Goal: Entertainment & Leisure: Consume media (video, audio)

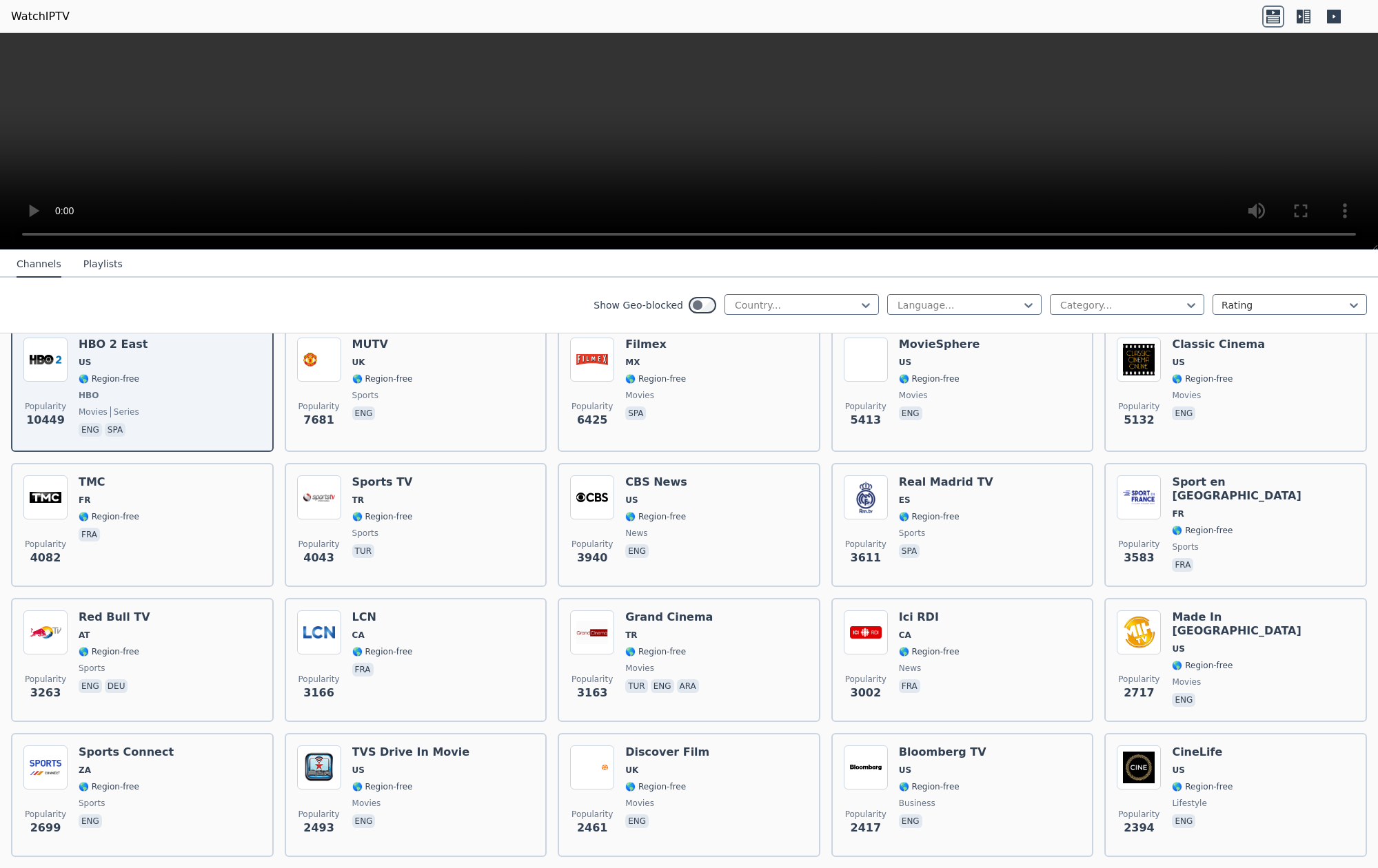
scroll to position [134, 0]
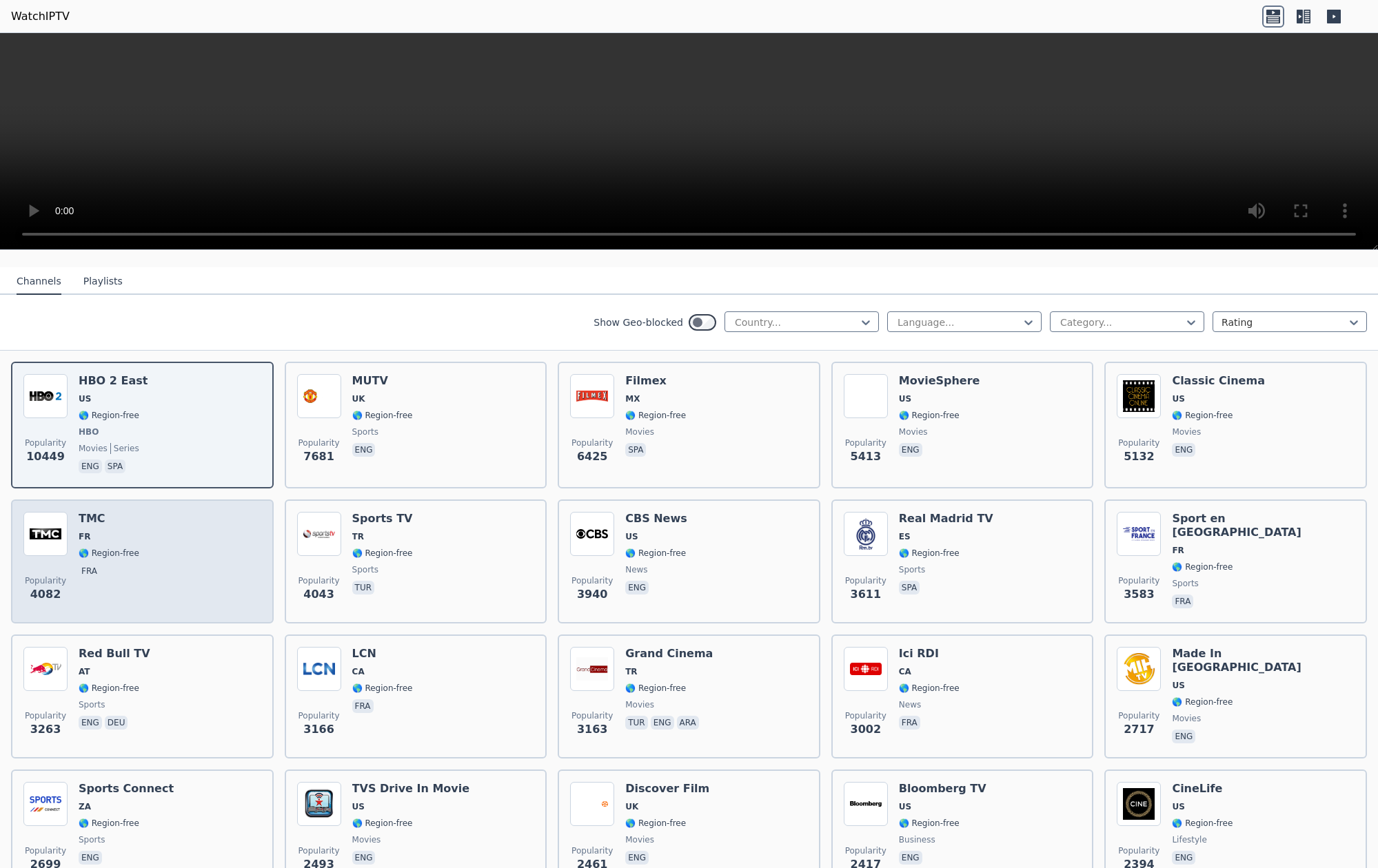
click at [102, 553] on span "🌎 Region-free" at bounding box center [109, 553] width 61 height 11
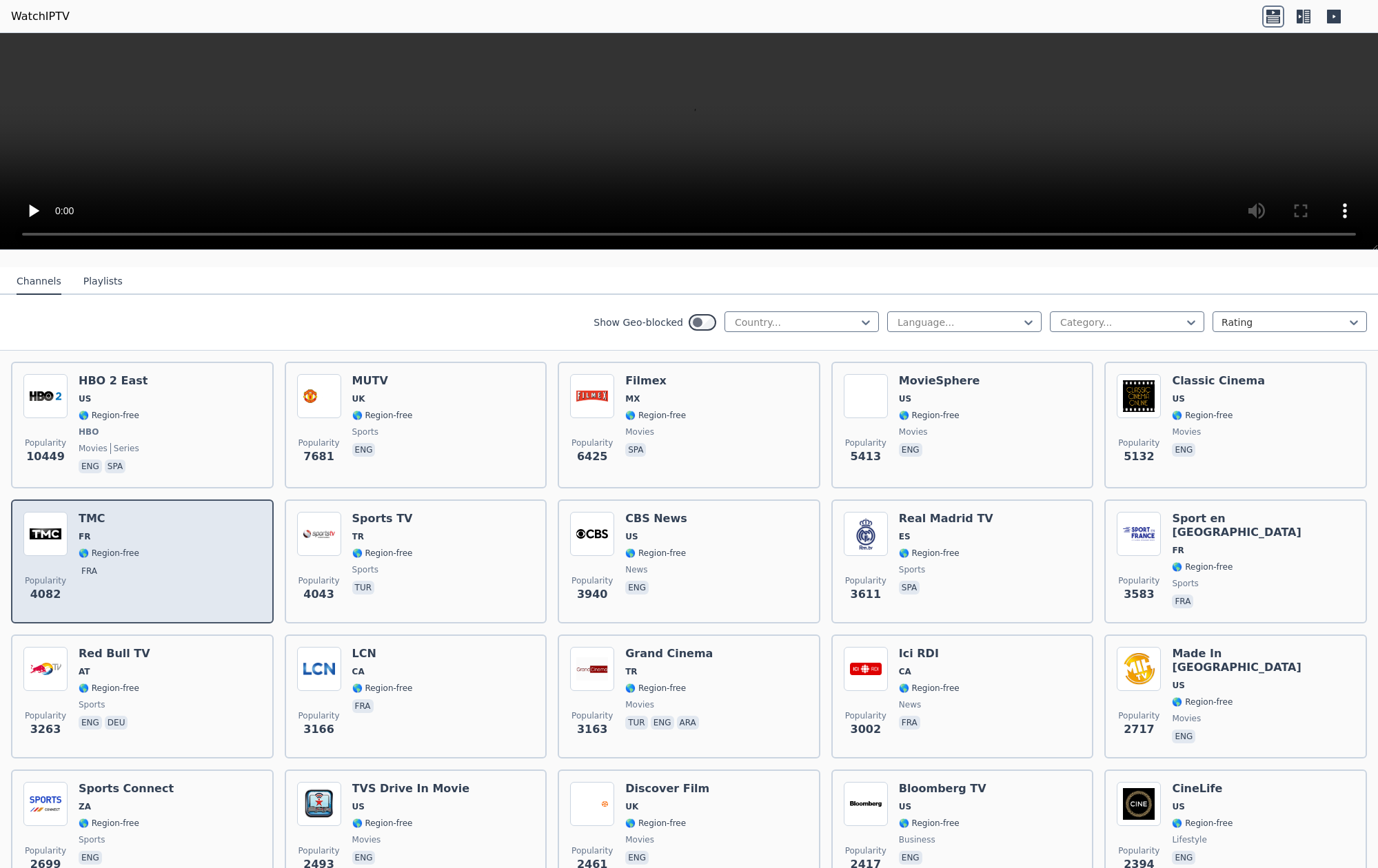
scroll to position [0, 0]
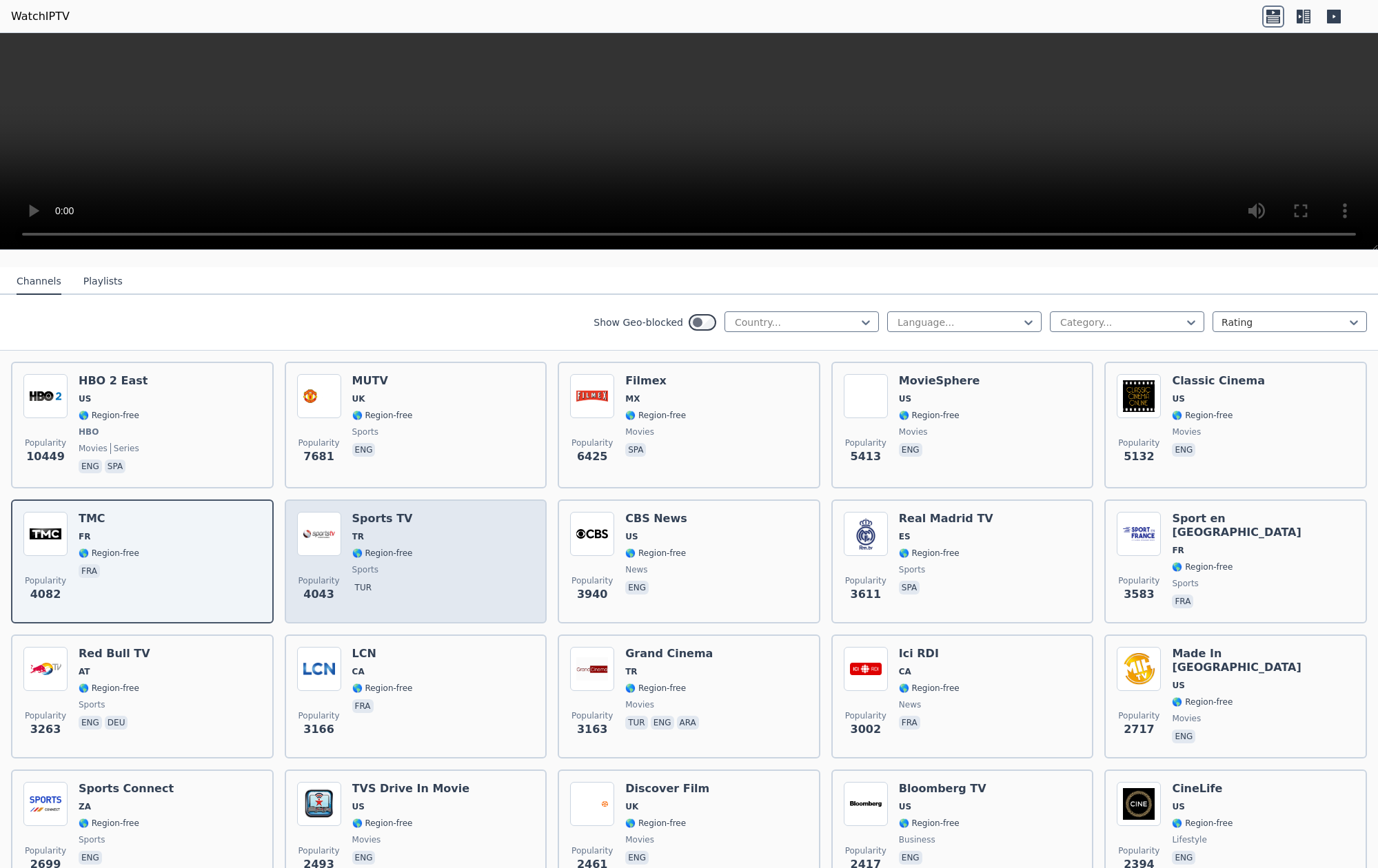
click at [387, 543] on div "Sports TV TR 🌎 Region-free sports tur" at bounding box center [383, 561] width 61 height 99
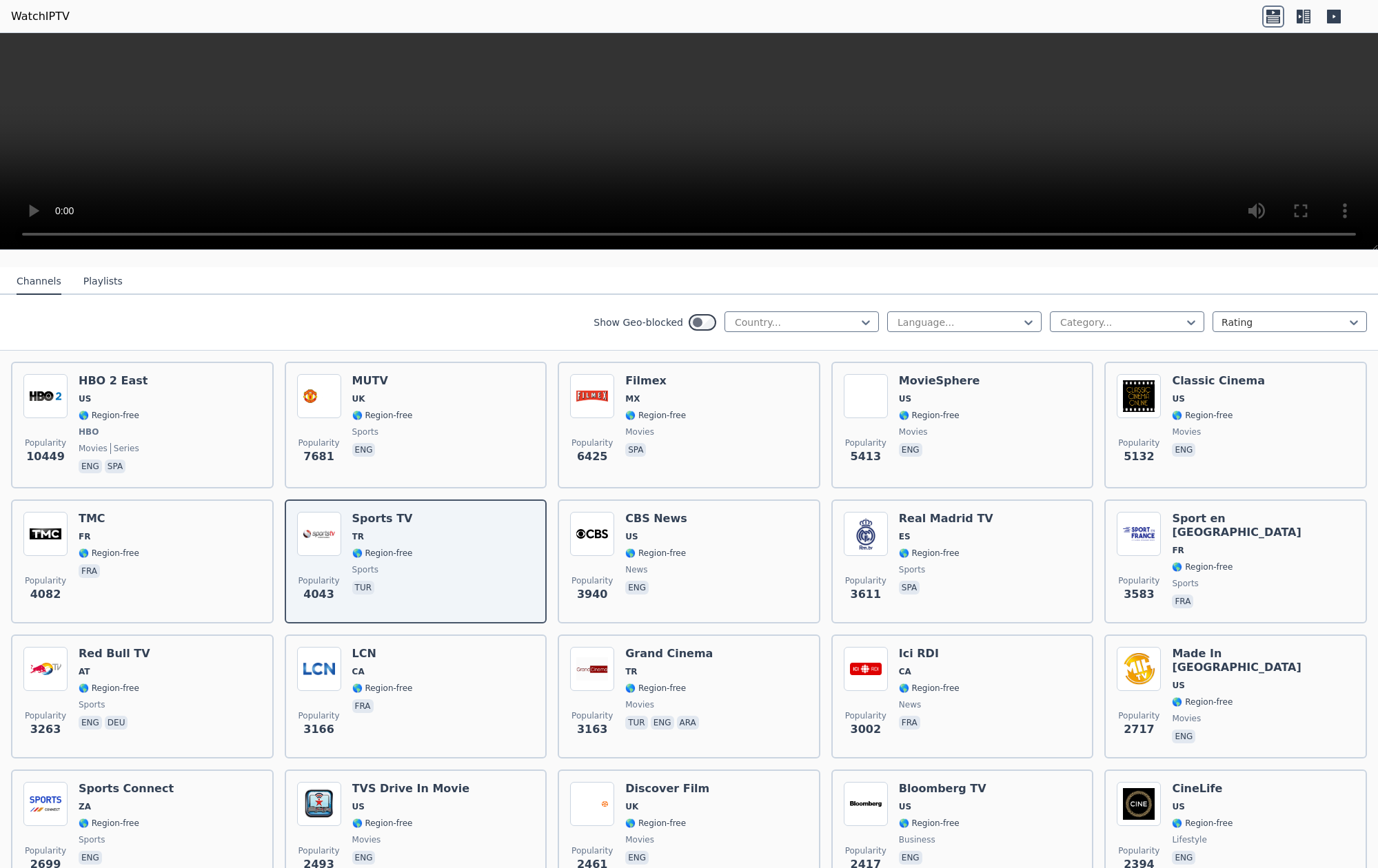
click at [19, 236] on video at bounding box center [689, 142] width 1378 height 217
click at [1031, 321] on icon at bounding box center [1028, 323] width 8 height 5
click at [911, 474] on div "Spanish" at bounding box center [964, 477] width 154 height 25
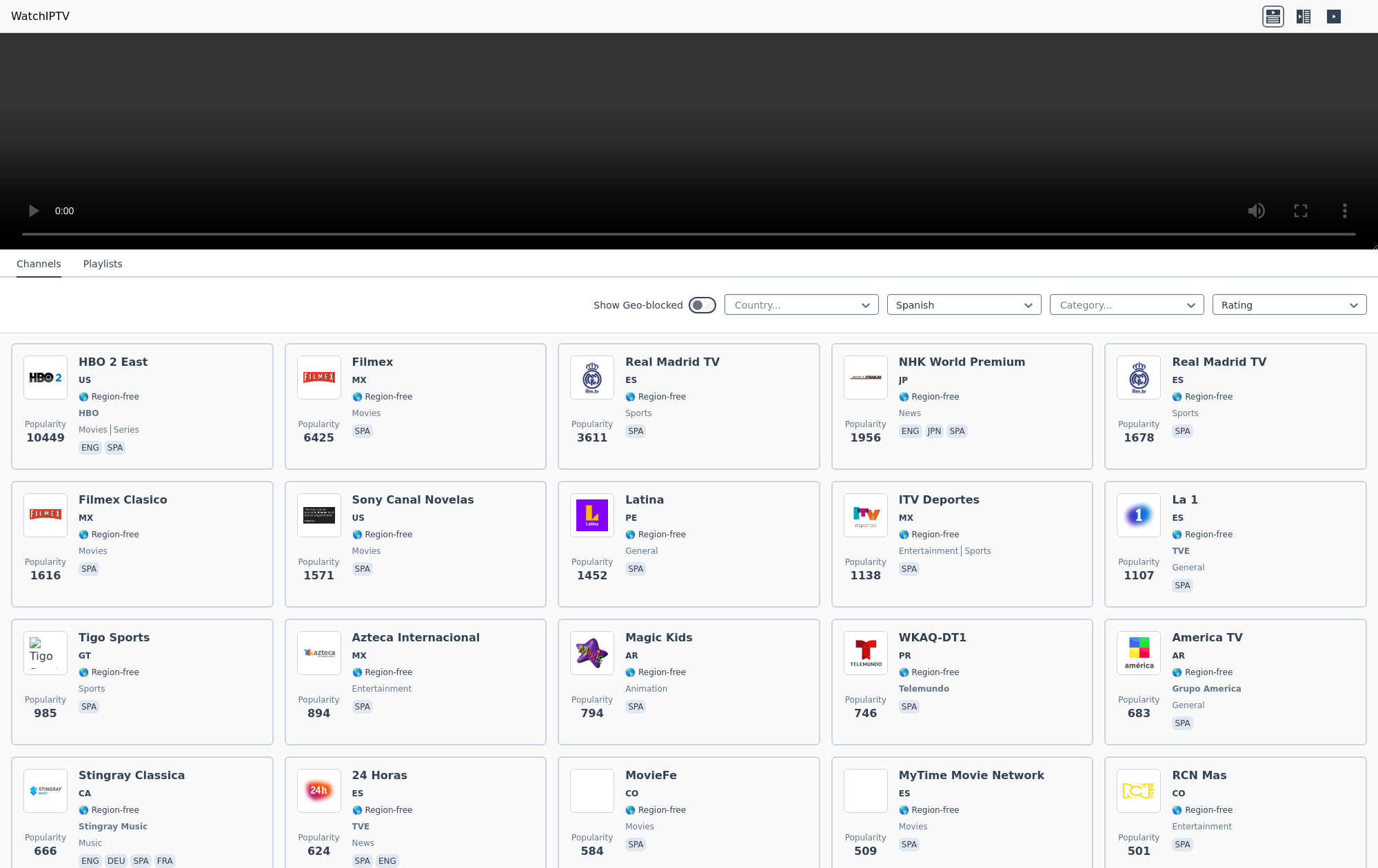
scroll to position [151, 0]
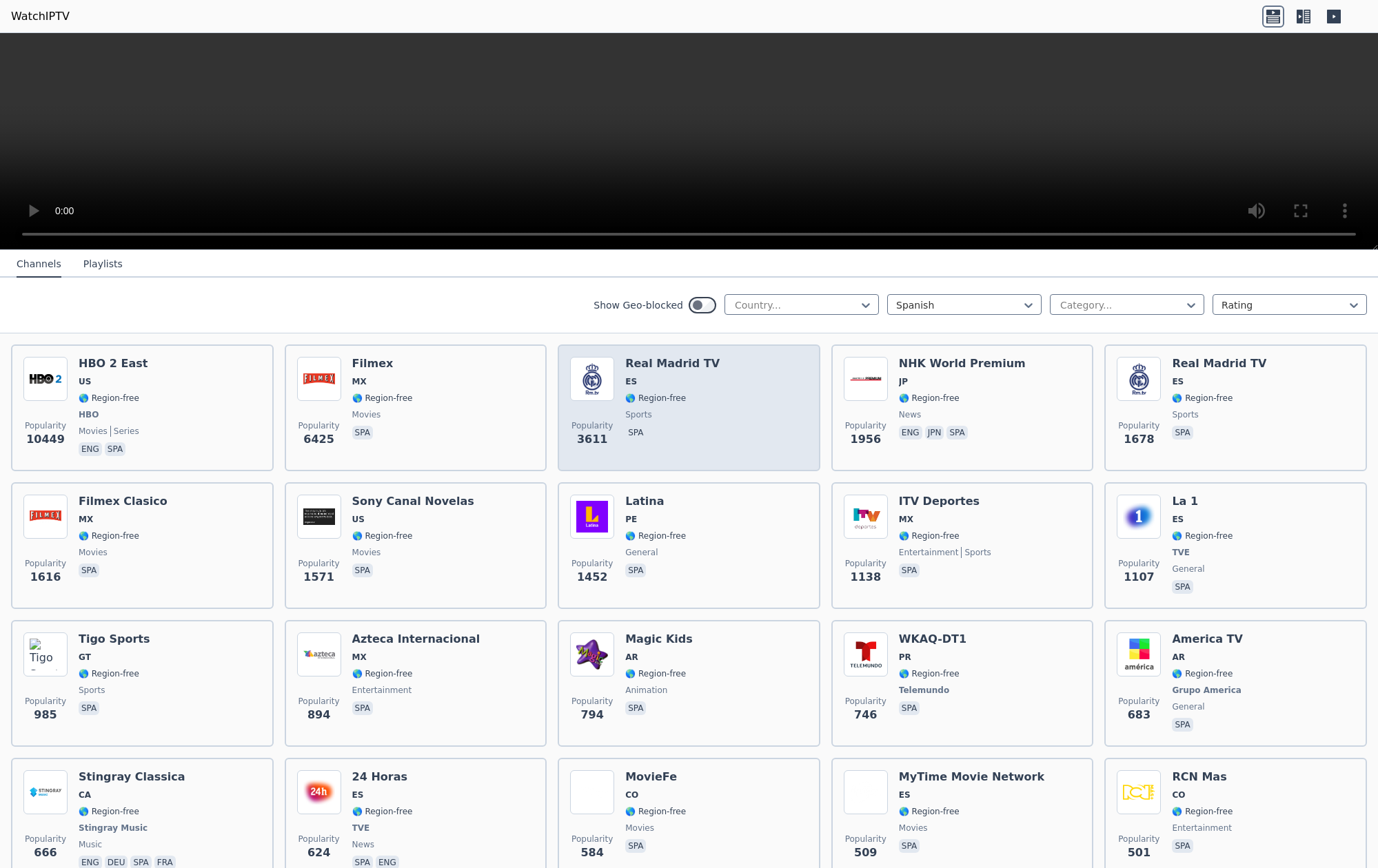
click at [649, 388] on div "Real Madrid TV ES 🌎 Region-free sports spa" at bounding box center [672, 408] width 94 height 102
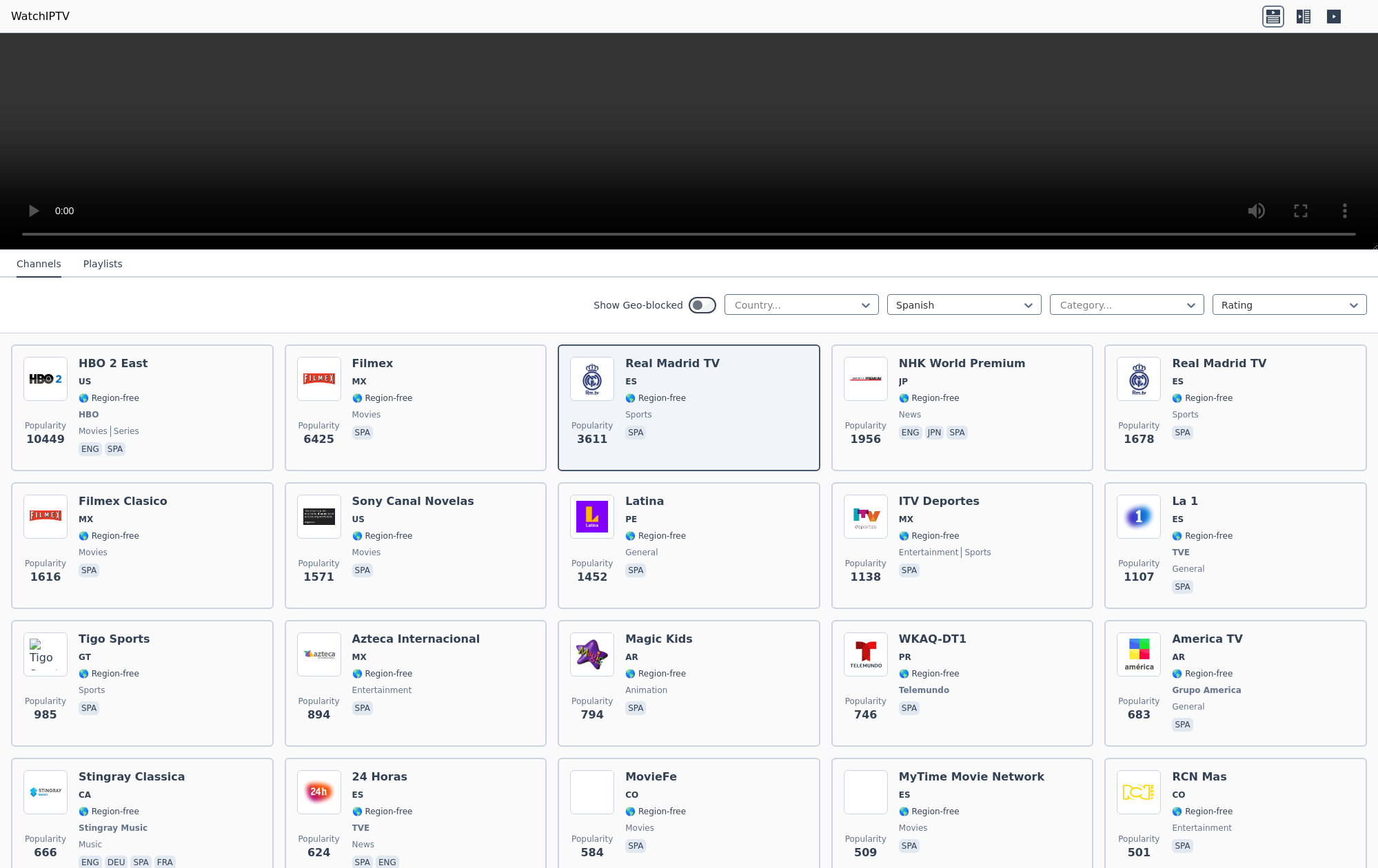
click at [17, 235] on video at bounding box center [689, 142] width 1378 height 217
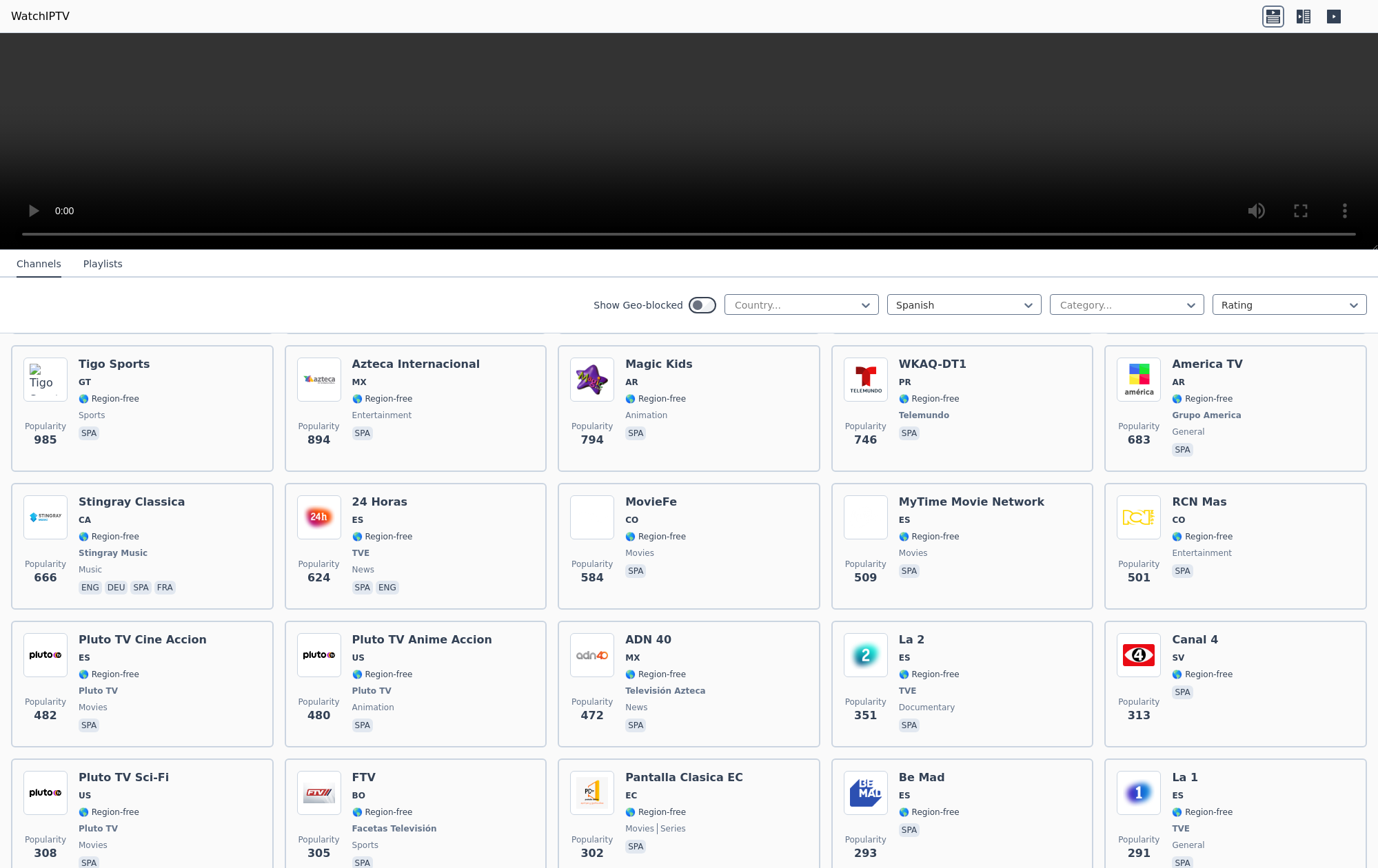
scroll to position [432, 0]
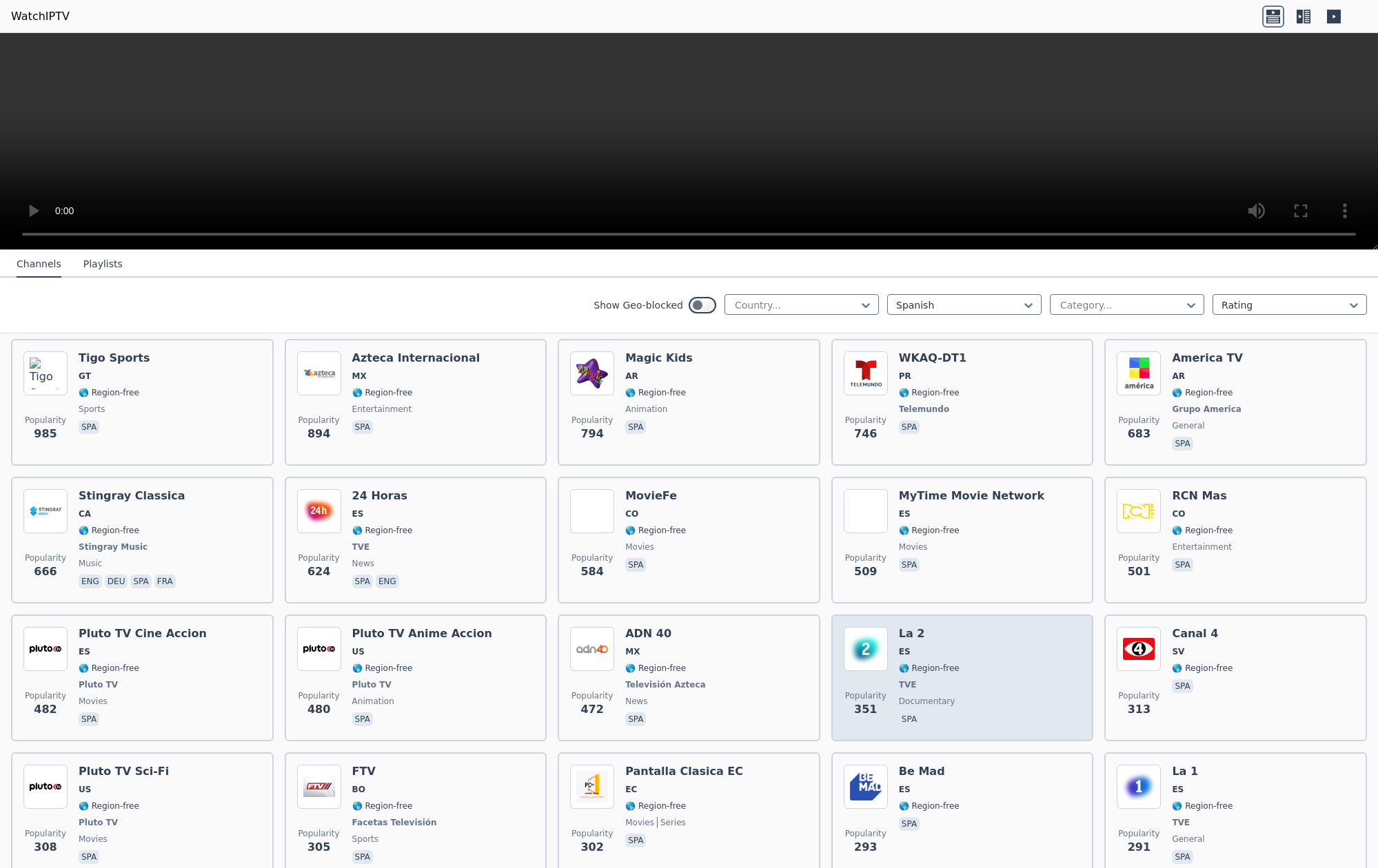
click at [887, 673] on div "Popularity 351" at bounding box center [866, 678] width 44 height 102
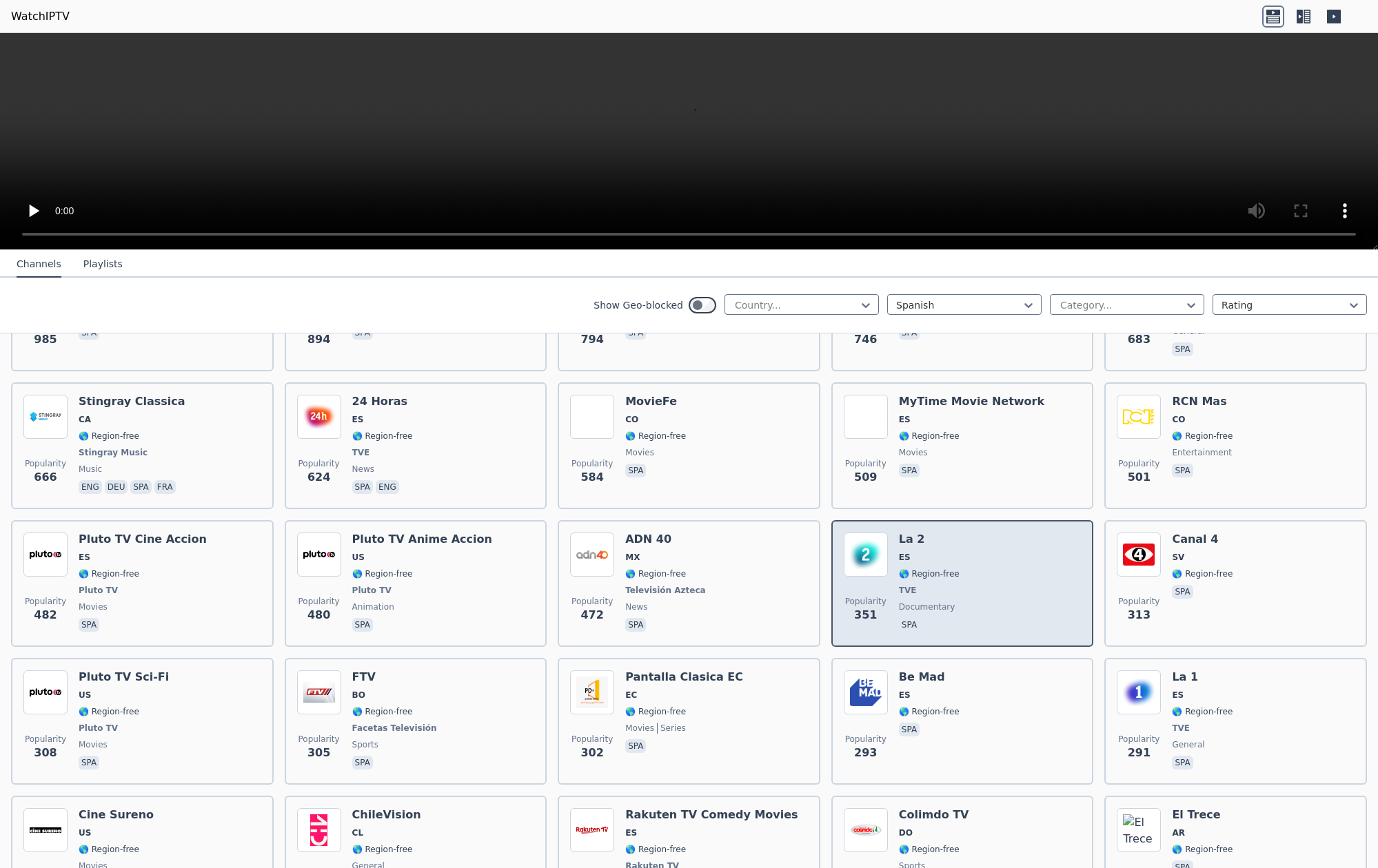
scroll to position [530, 0]
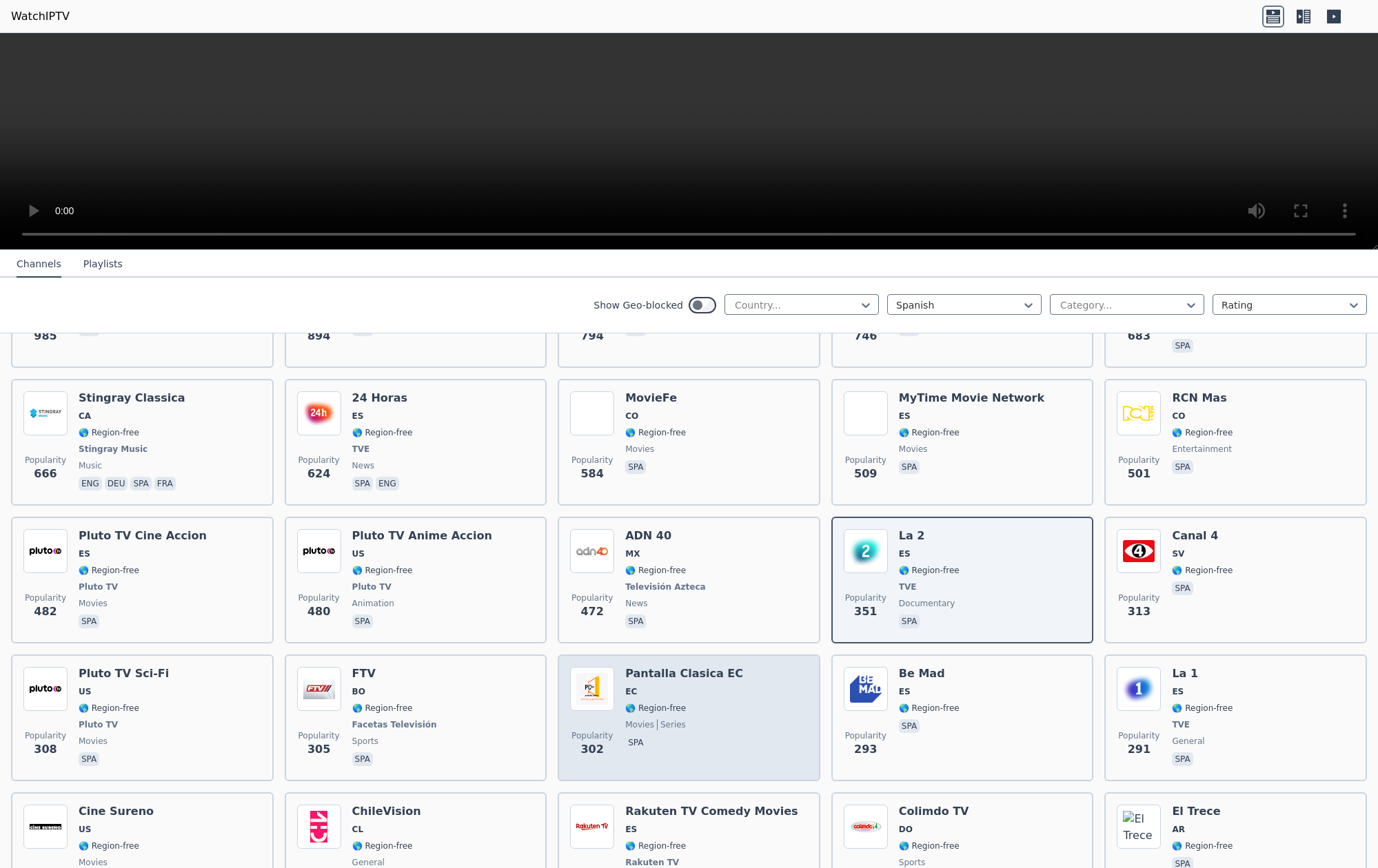
click at [658, 674] on h6 "Pantalla Clasica EC" at bounding box center [684, 674] width 118 height 14
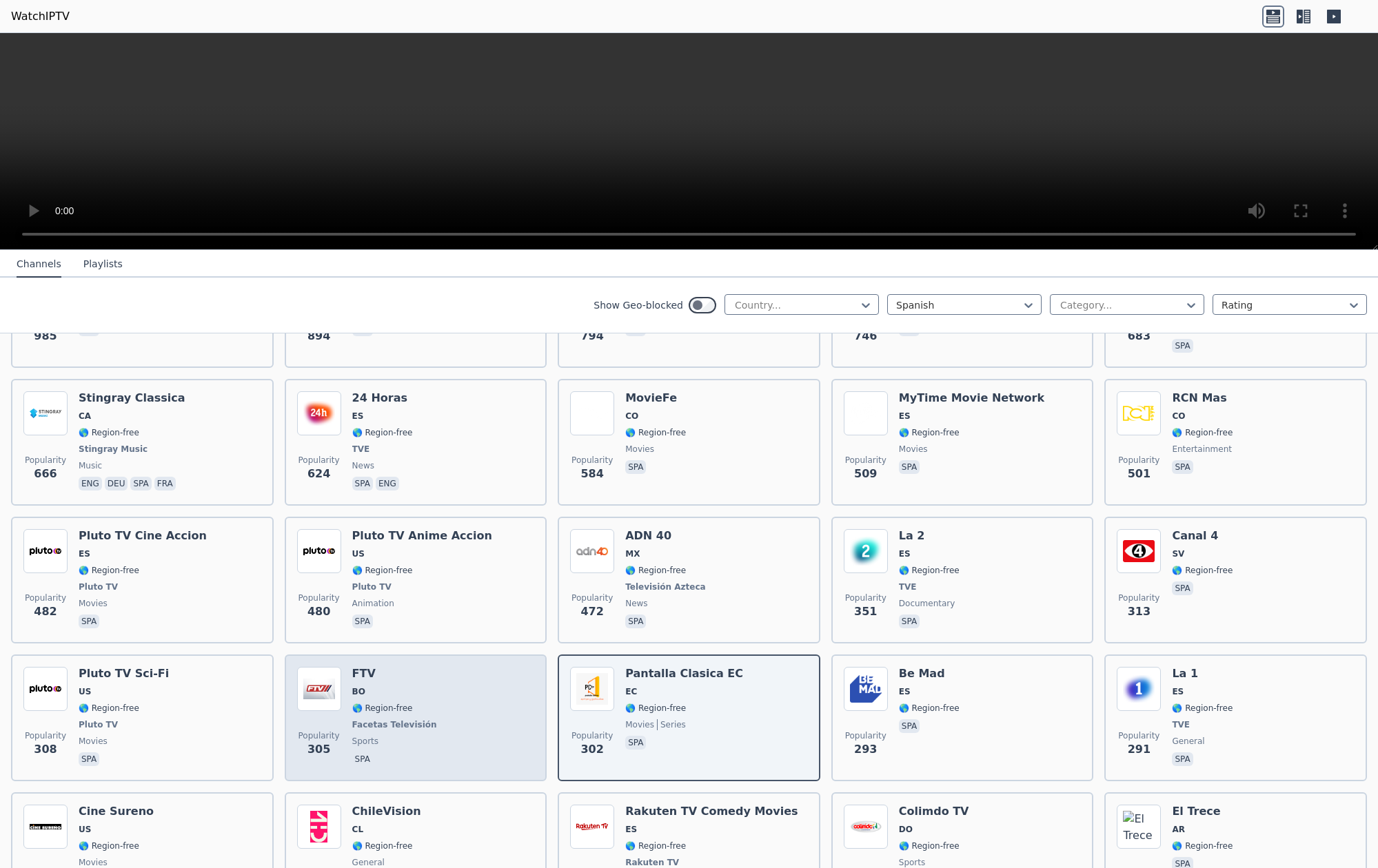
click at [404, 679] on h6 "FTV" at bounding box center [396, 674] width 87 height 14
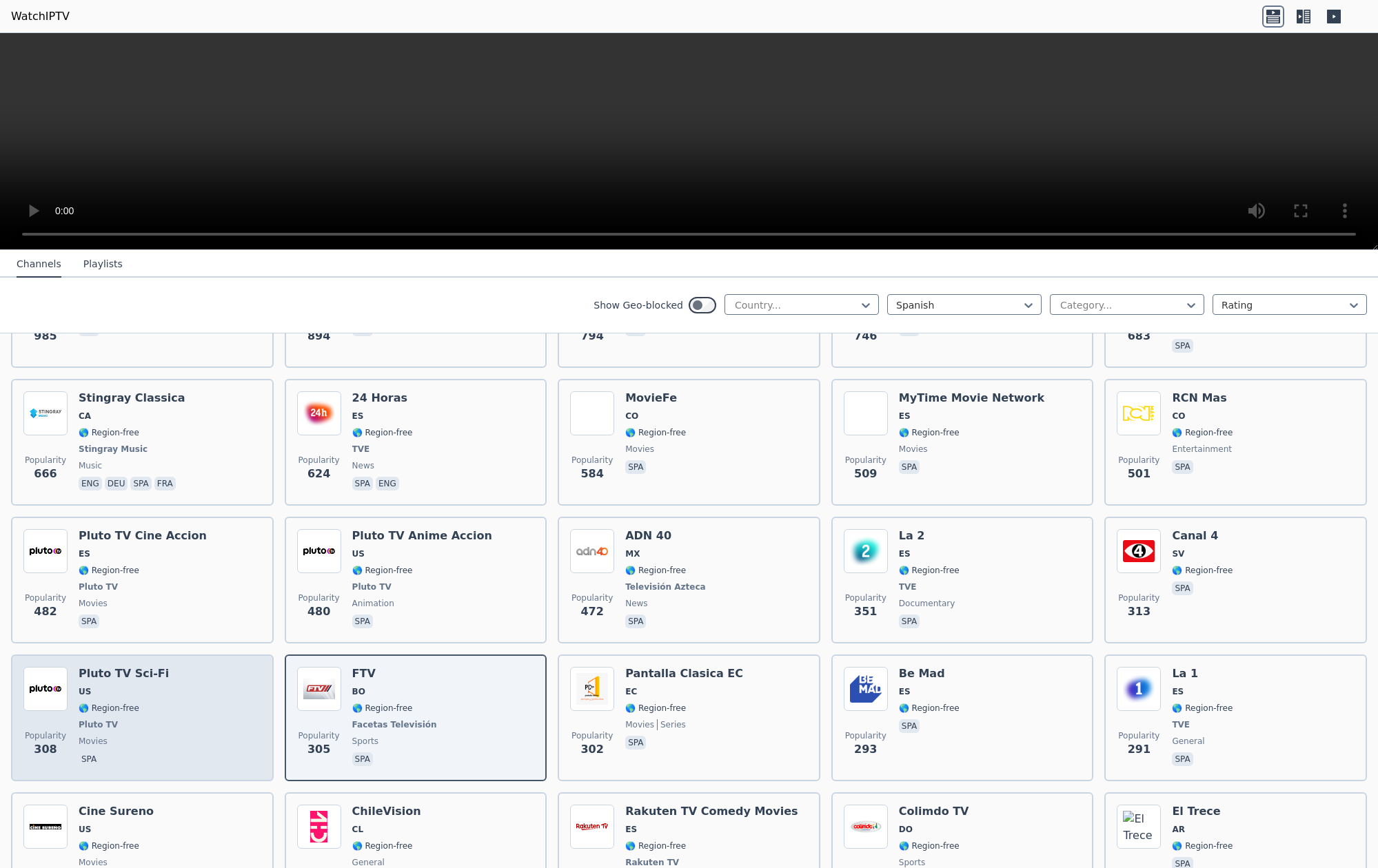
click at [91, 679] on h6 "Pluto TV Sci-Fi" at bounding box center [123, 674] width 90 height 14
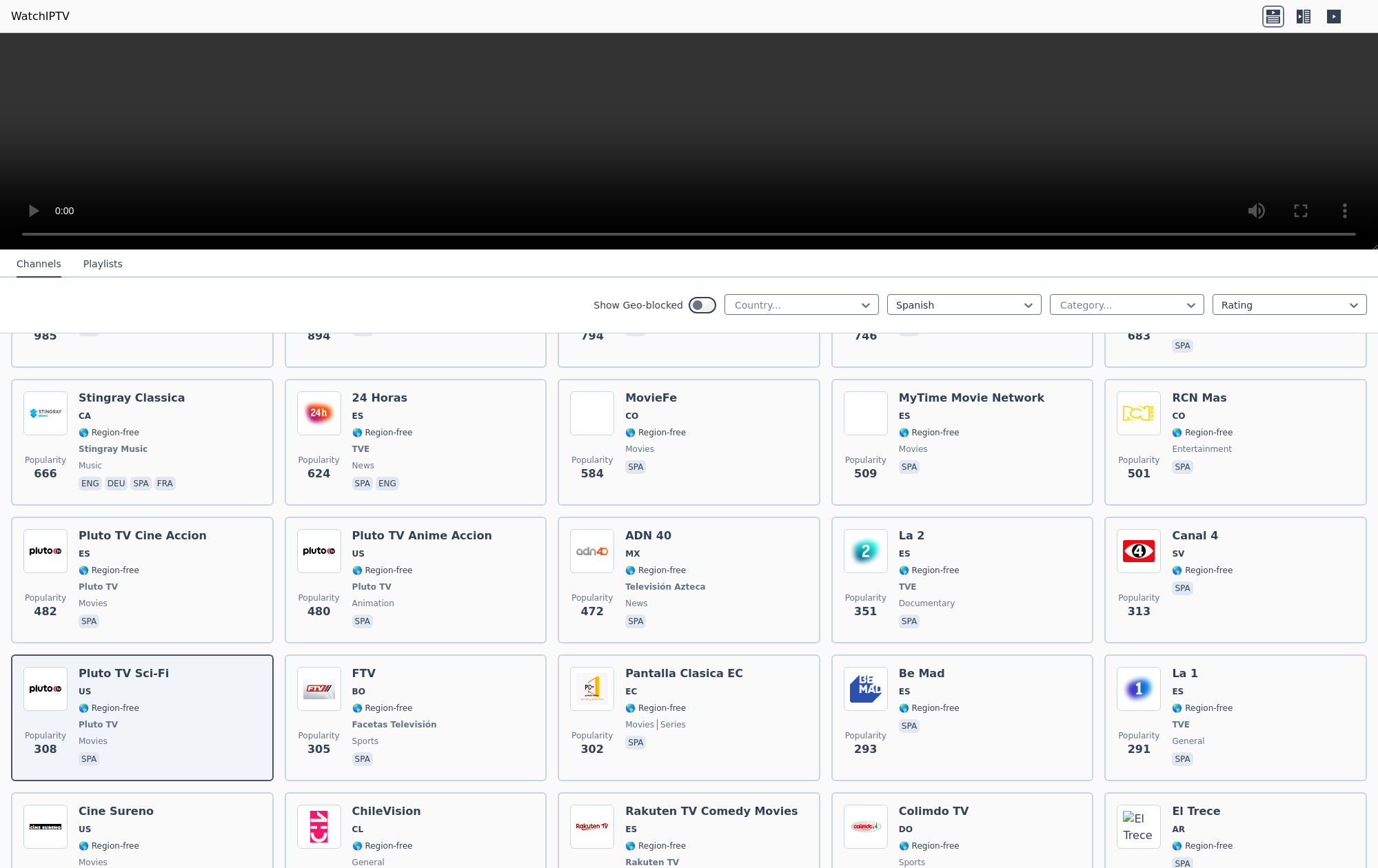
click at [17, 236] on video at bounding box center [689, 142] width 1378 height 217
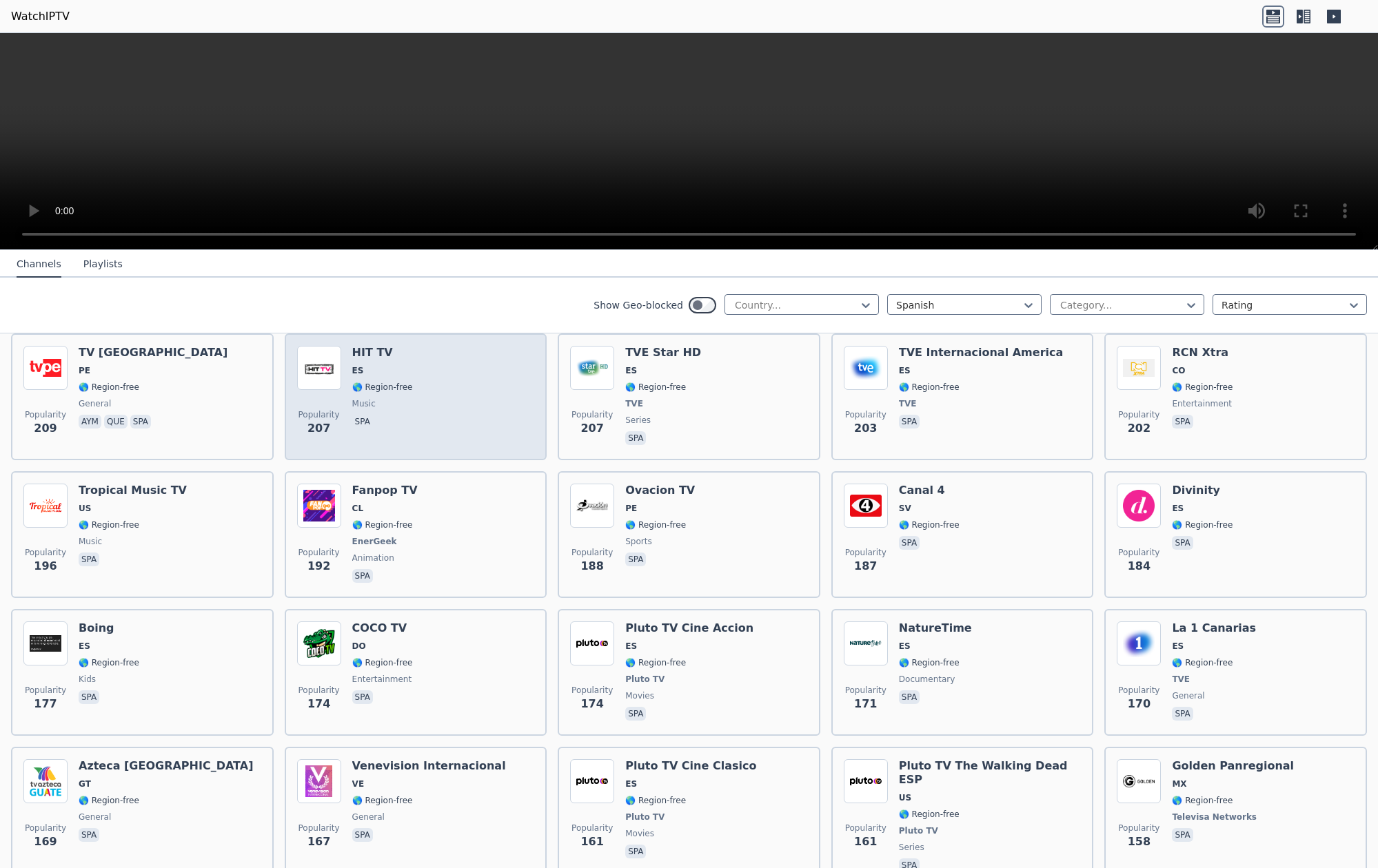
scroll to position [1543, 0]
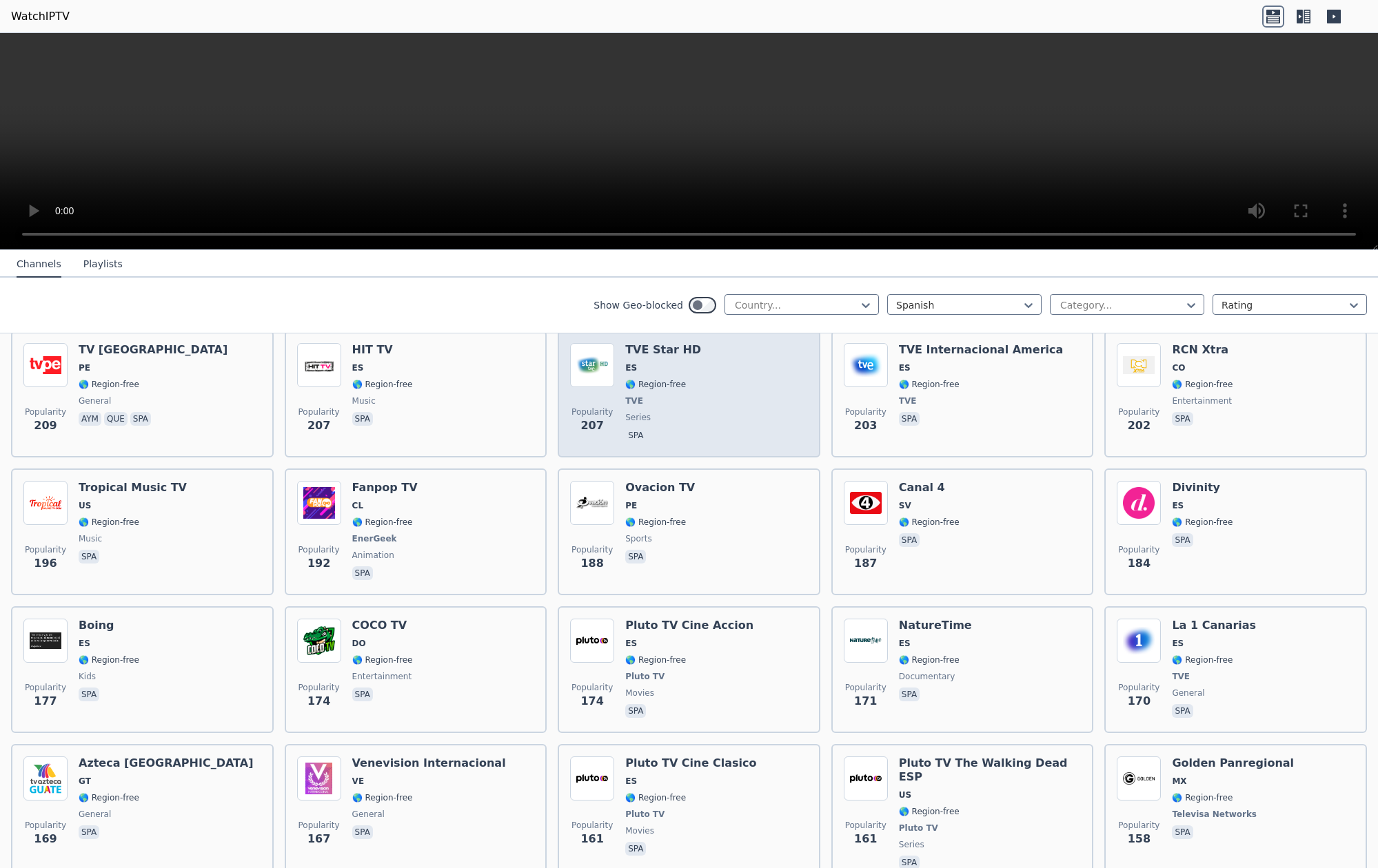
click at [668, 382] on span "🌎 Region-free" at bounding box center [656, 384] width 61 height 11
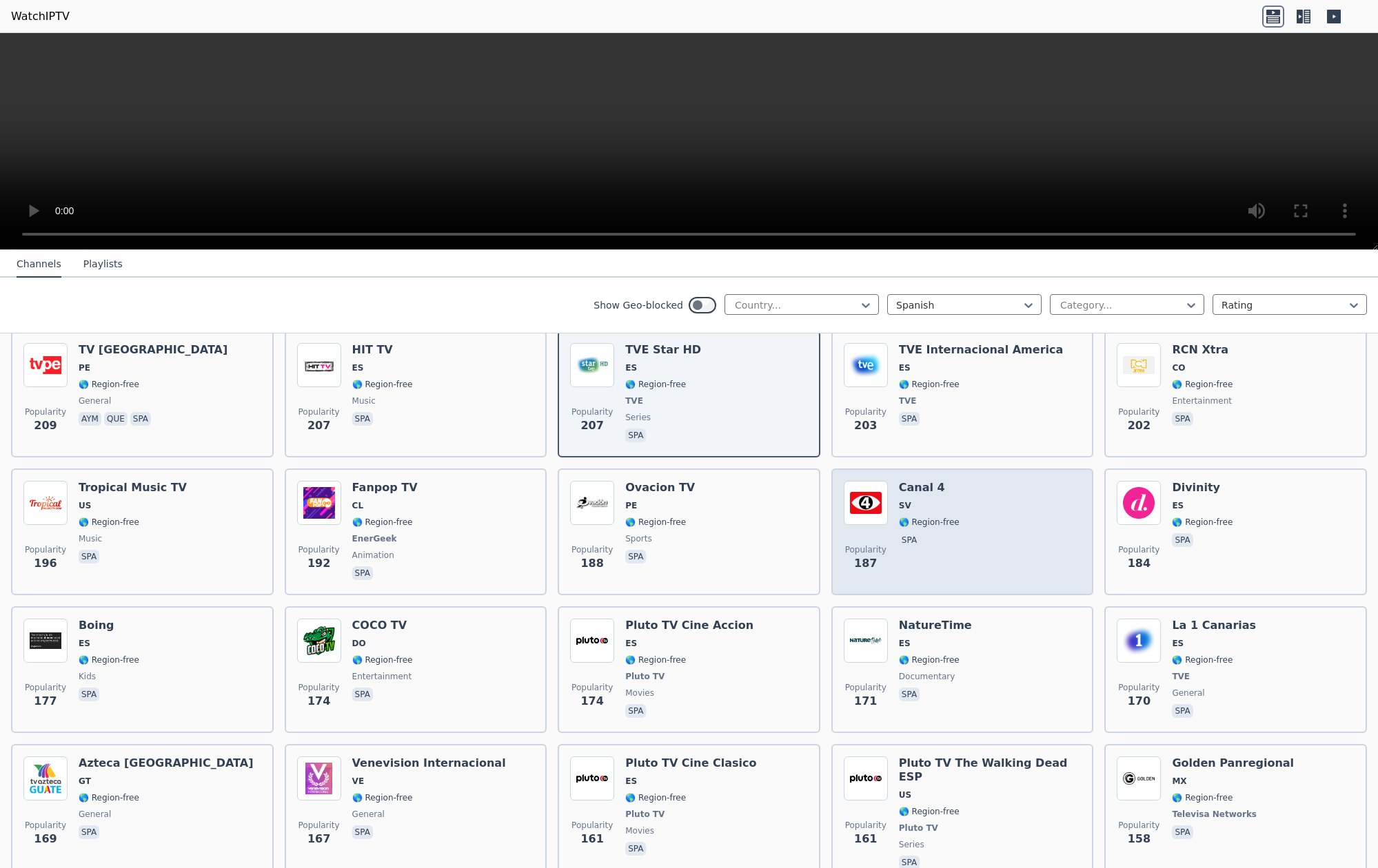
click at [902, 504] on span "SV" at bounding box center [905, 506] width 12 height 11
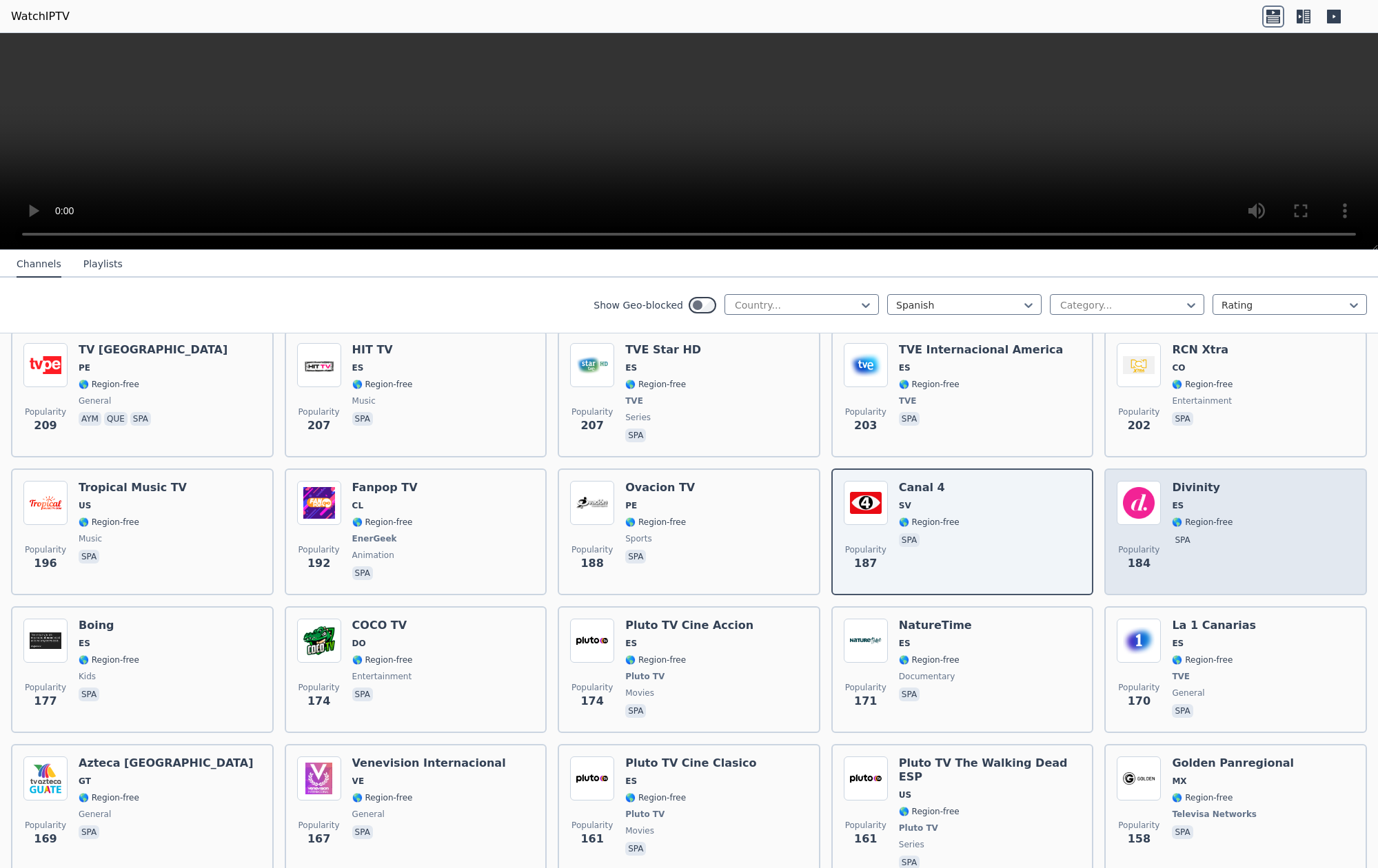
click at [1165, 513] on div "Popularity 184 Divinity ES 🌎 Region-free spa" at bounding box center [1235, 532] width 238 height 102
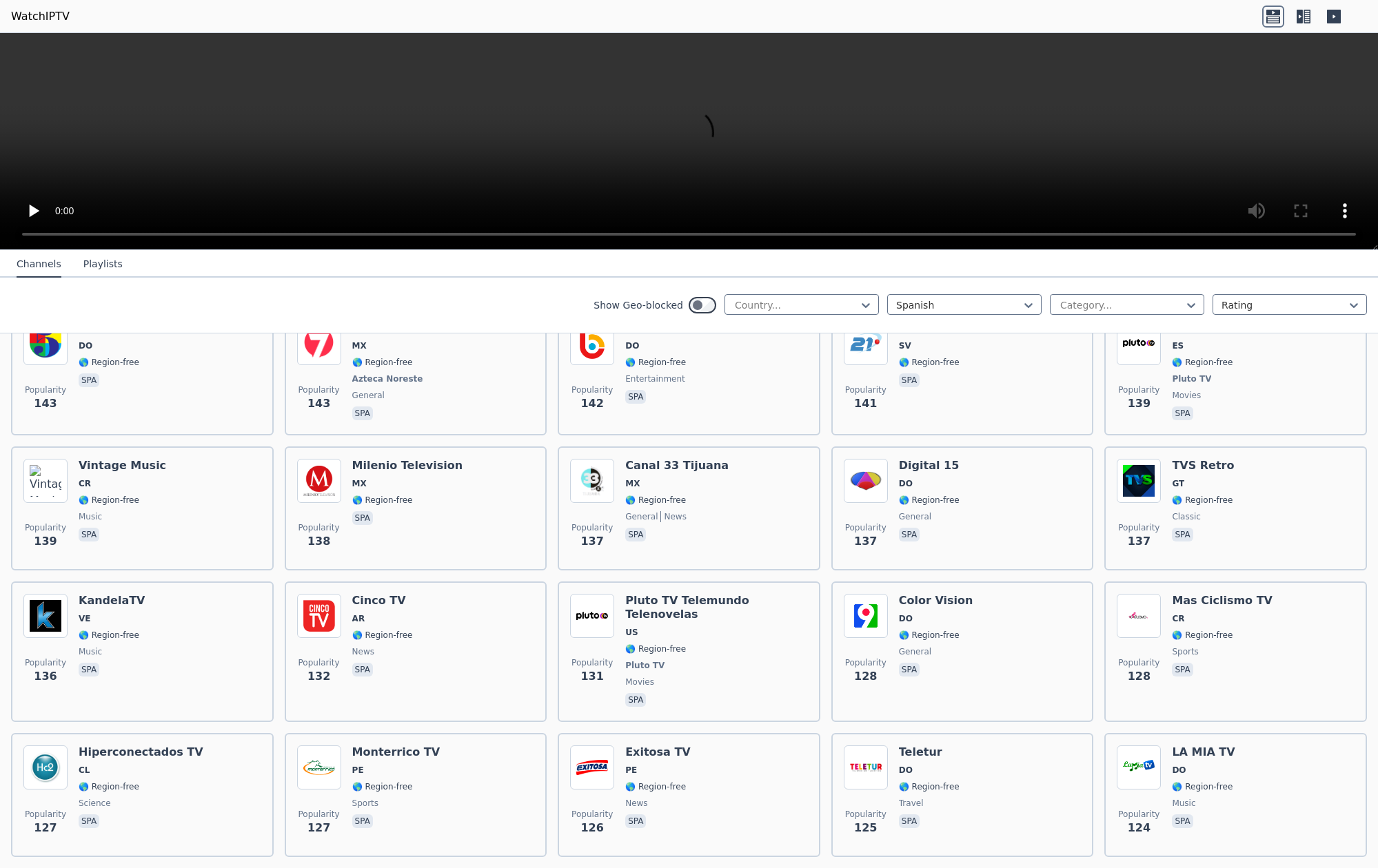
scroll to position [2406, 0]
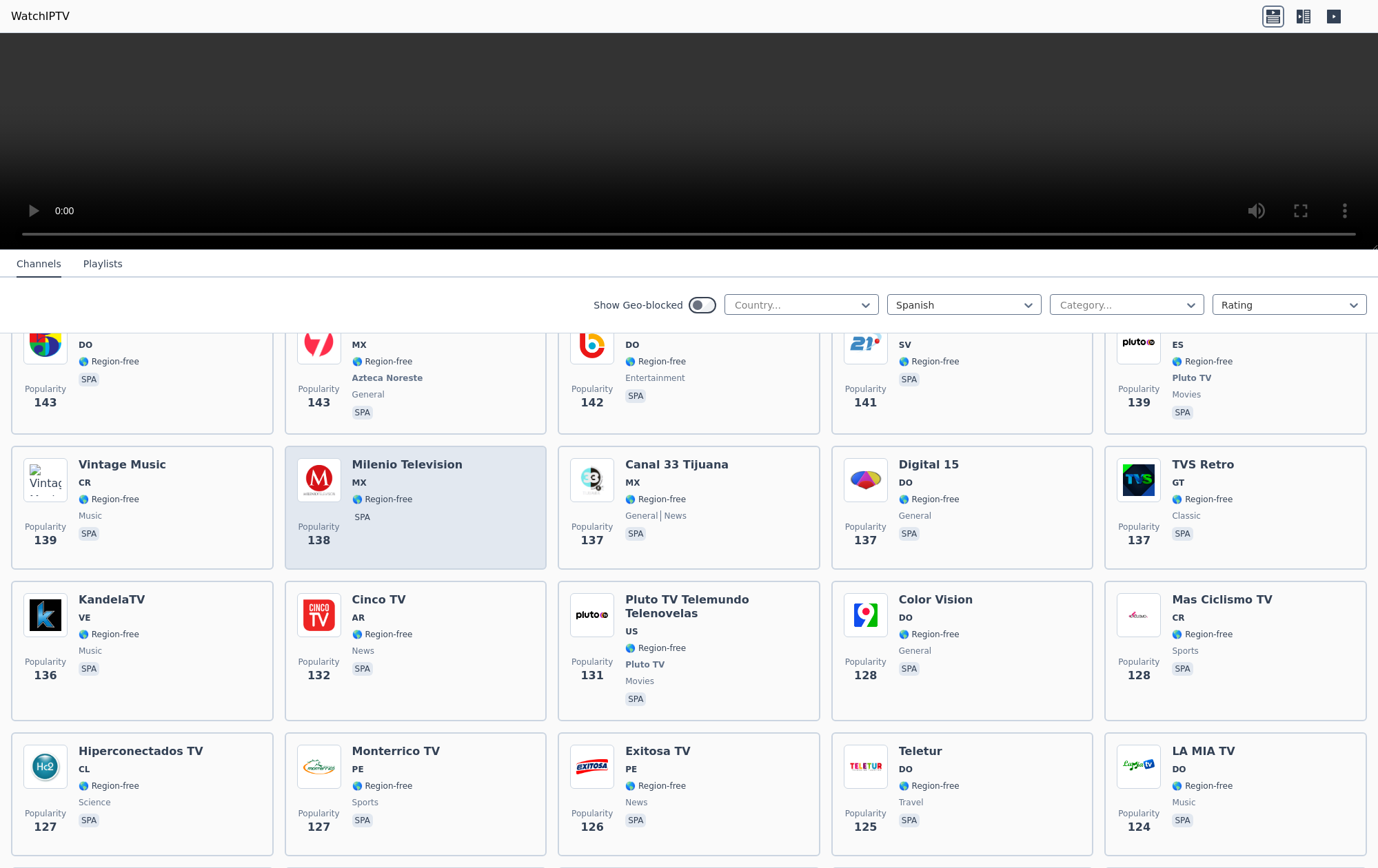
click at [384, 475] on div "Milenio Television MX 🌎 Region-free spa" at bounding box center [407, 507] width 110 height 99
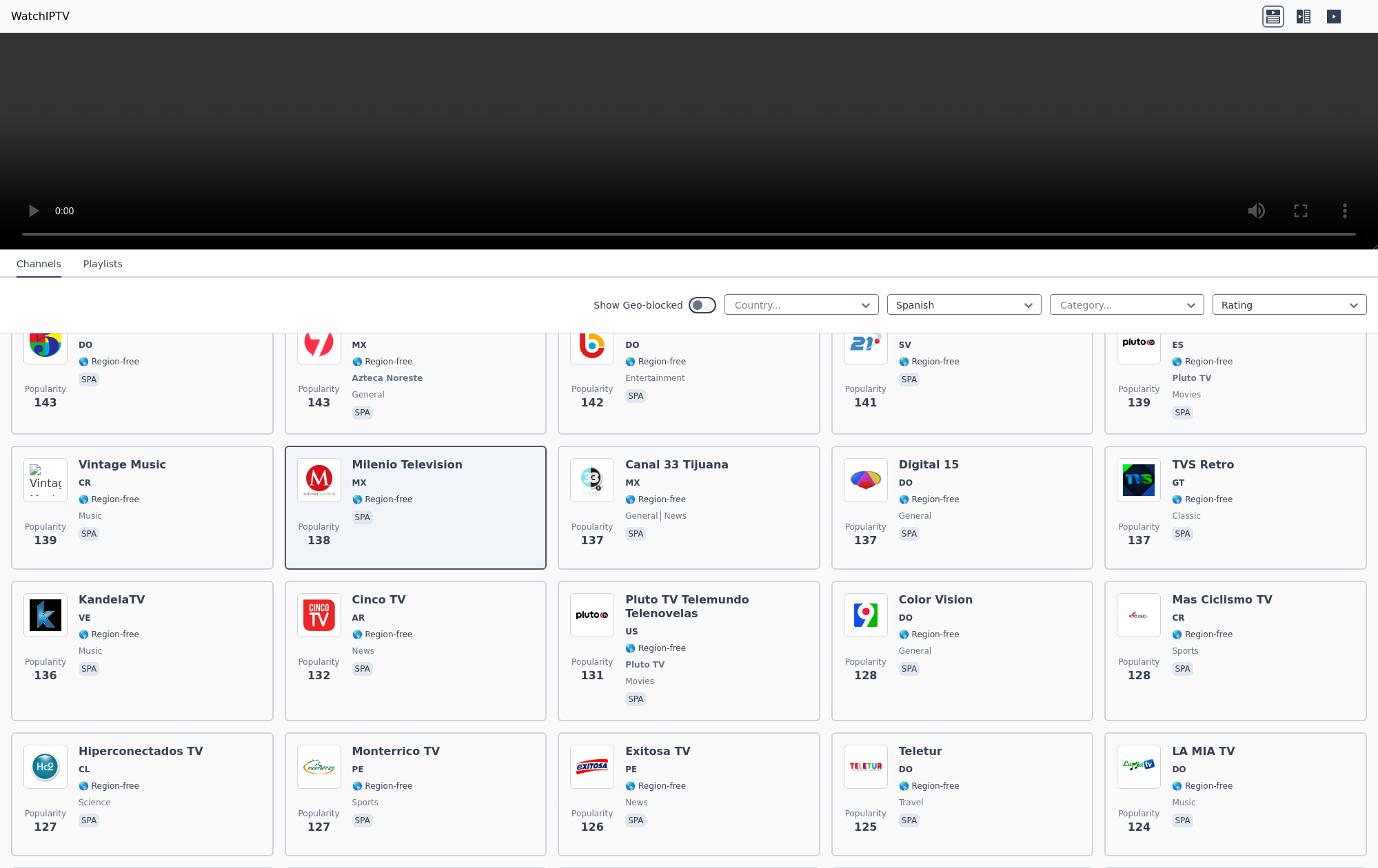
click at [16, 232] on video at bounding box center [689, 142] width 1378 height 217
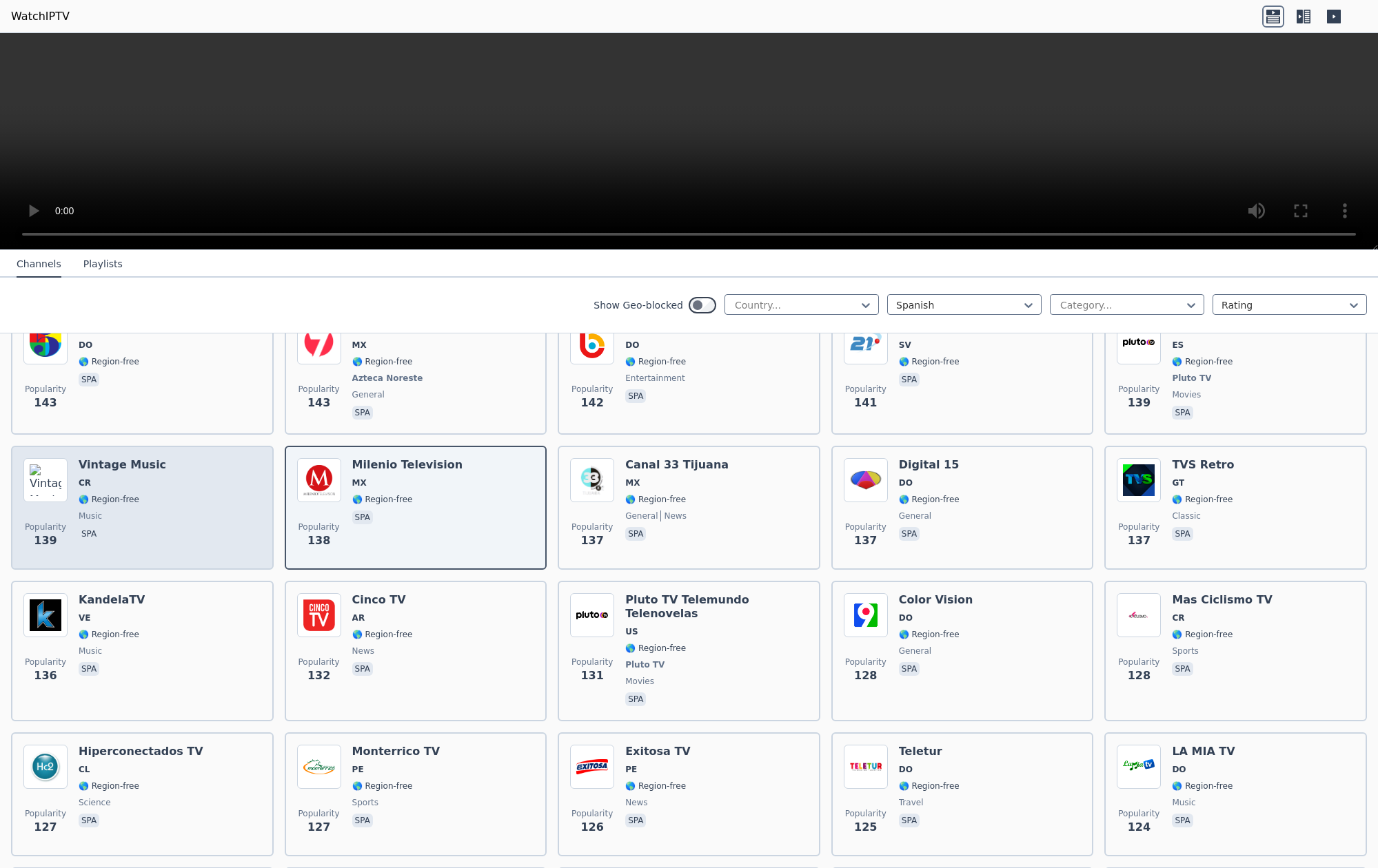
click at [118, 478] on span "CR" at bounding box center [122, 483] width 87 height 11
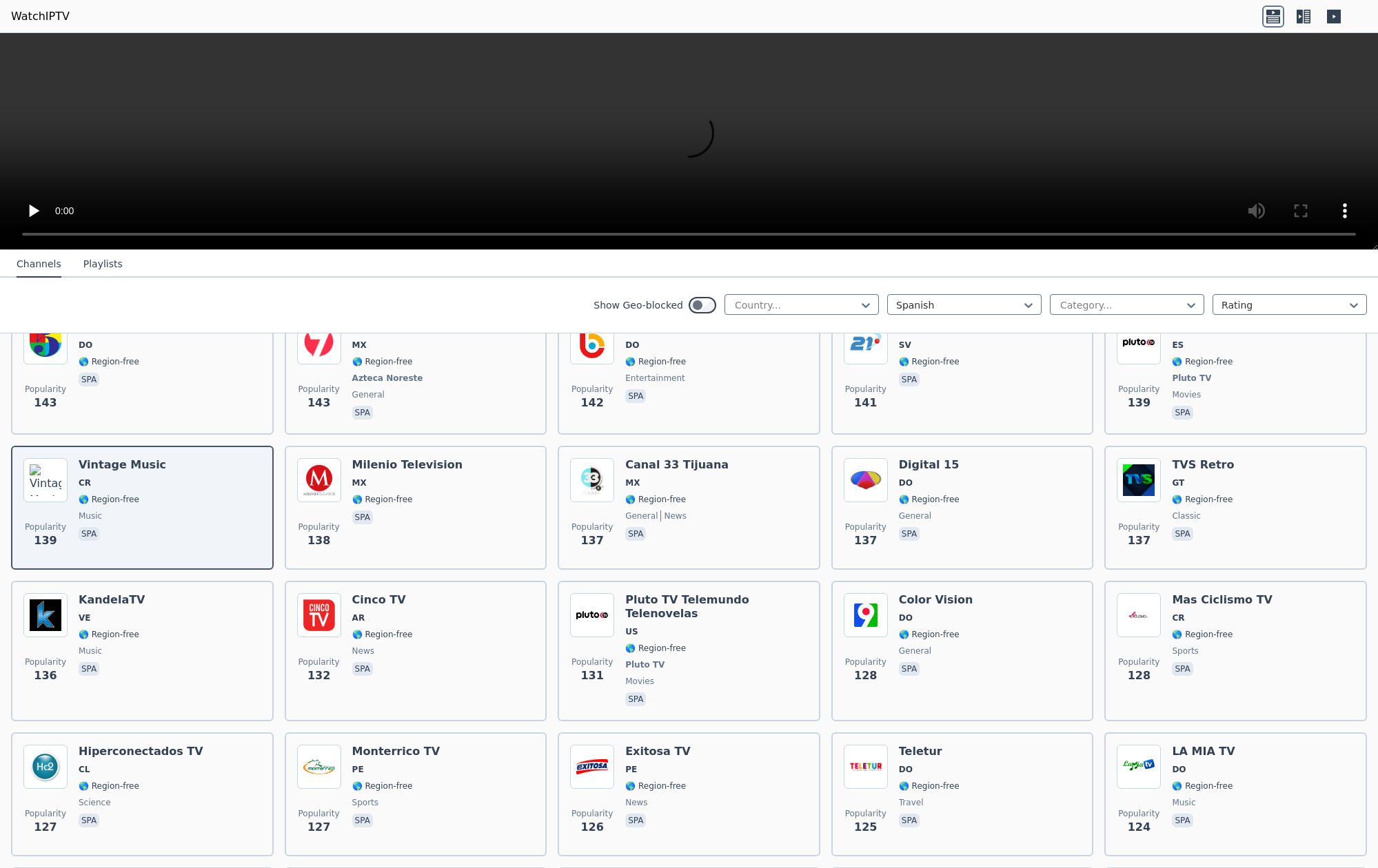
scroll to position [0, 0]
click at [12, 233] on video at bounding box center [689, 142] width 1378 height 217
click at [16, 235] on video at bounding box center [689, 142] width 1378 height 217
click at [640, 177] on video at bounding box center [689, 142] width 1378 height 217
click at [1311, 189] on video at bounding box center [689, 142] width 1378 height 217
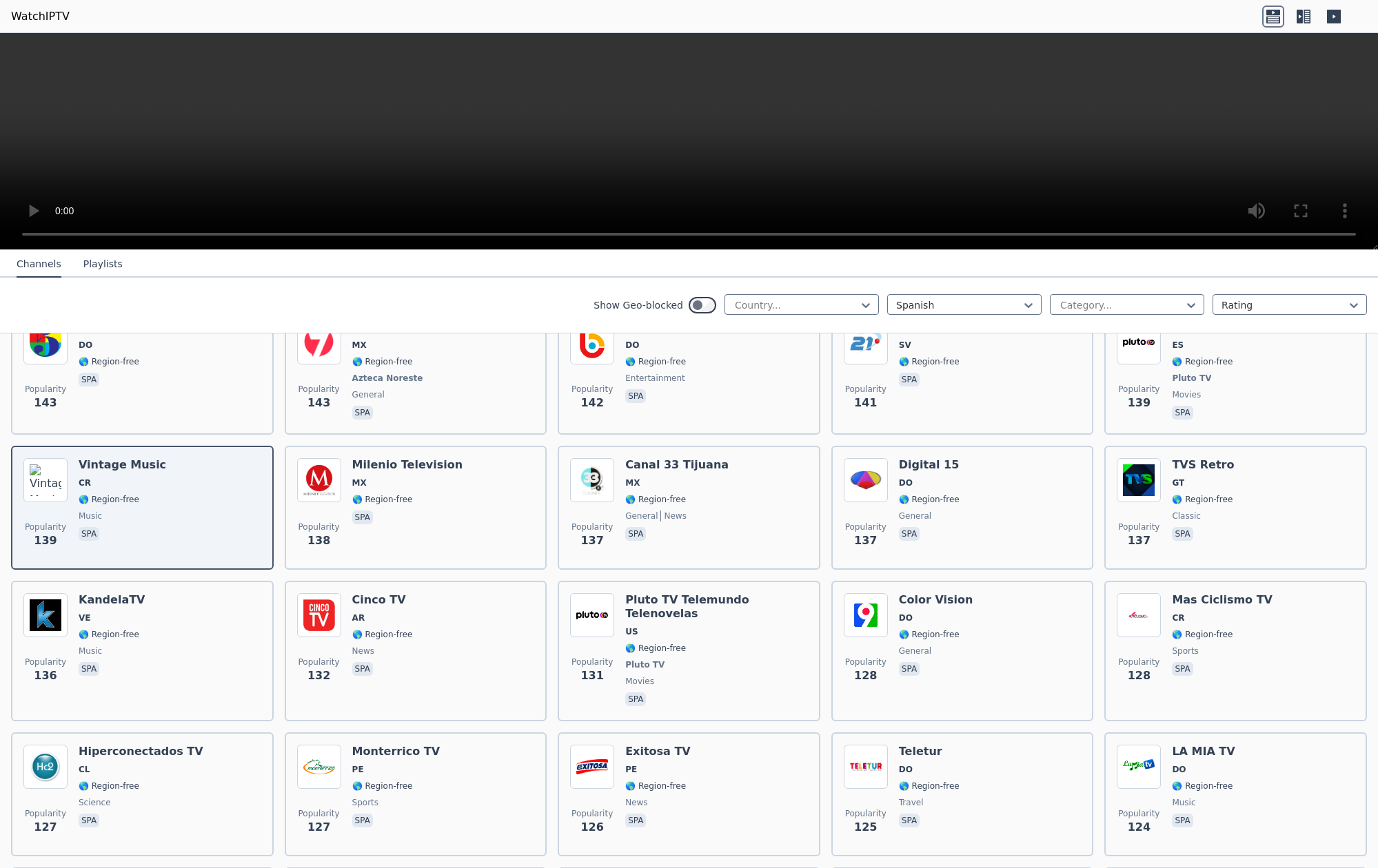
click at [21, 46] on video at bounding box center [689, 142] width 1378 height 217
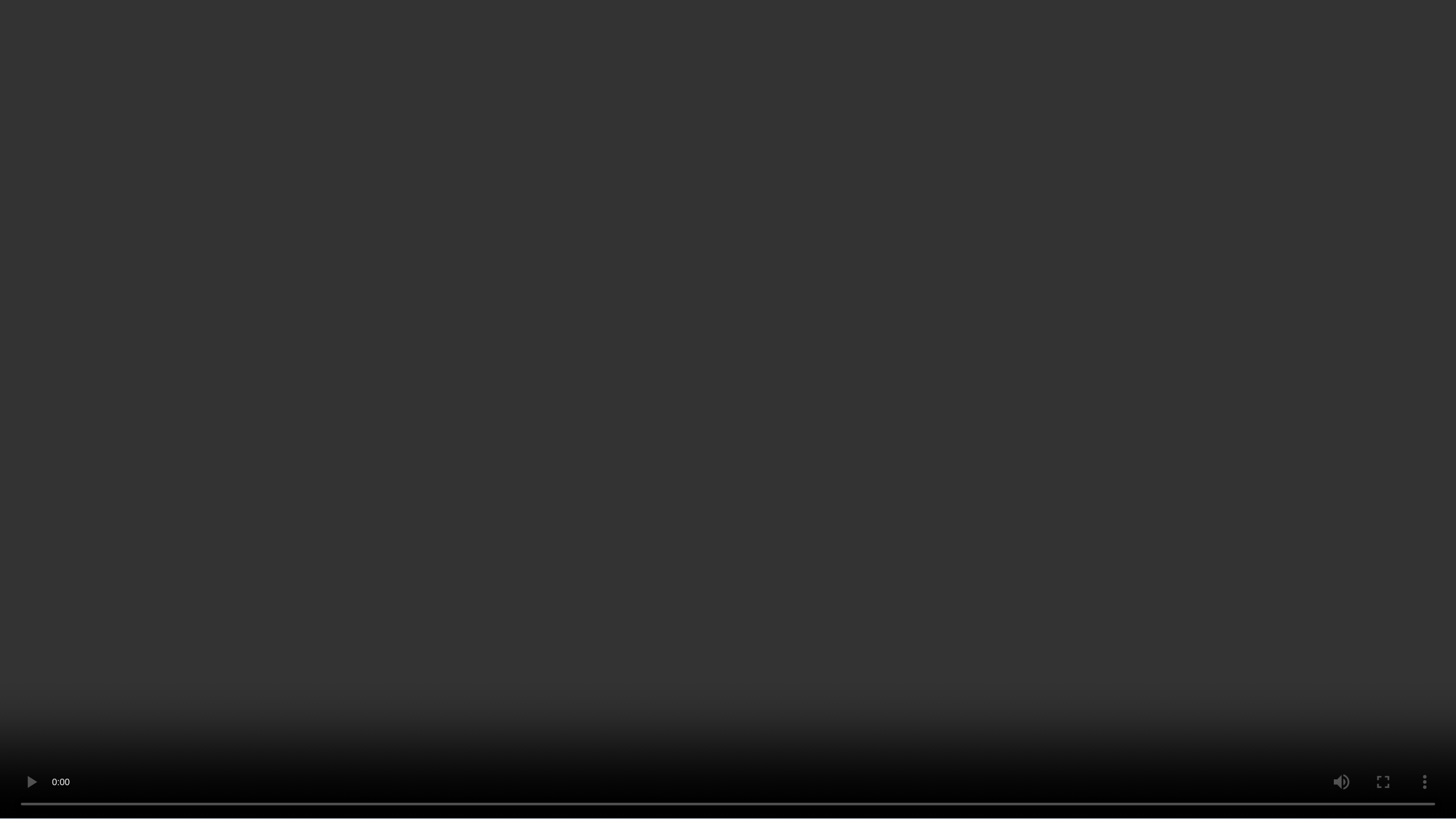
click at [728, 772] on video at bounding box center [728, 410] width 1456 height 819
click at [812, 773] on video at bounding box center [728, 410] width 1456 height 819
click at [776, 650] on video at bounding box center [728, 410] width 1456 height 819
click at [866, 769] on video at bounding box center [728, 410] width 1456 height 819
click at [837, 770] on video at bounding box center [728, 410] width 1456 height 819
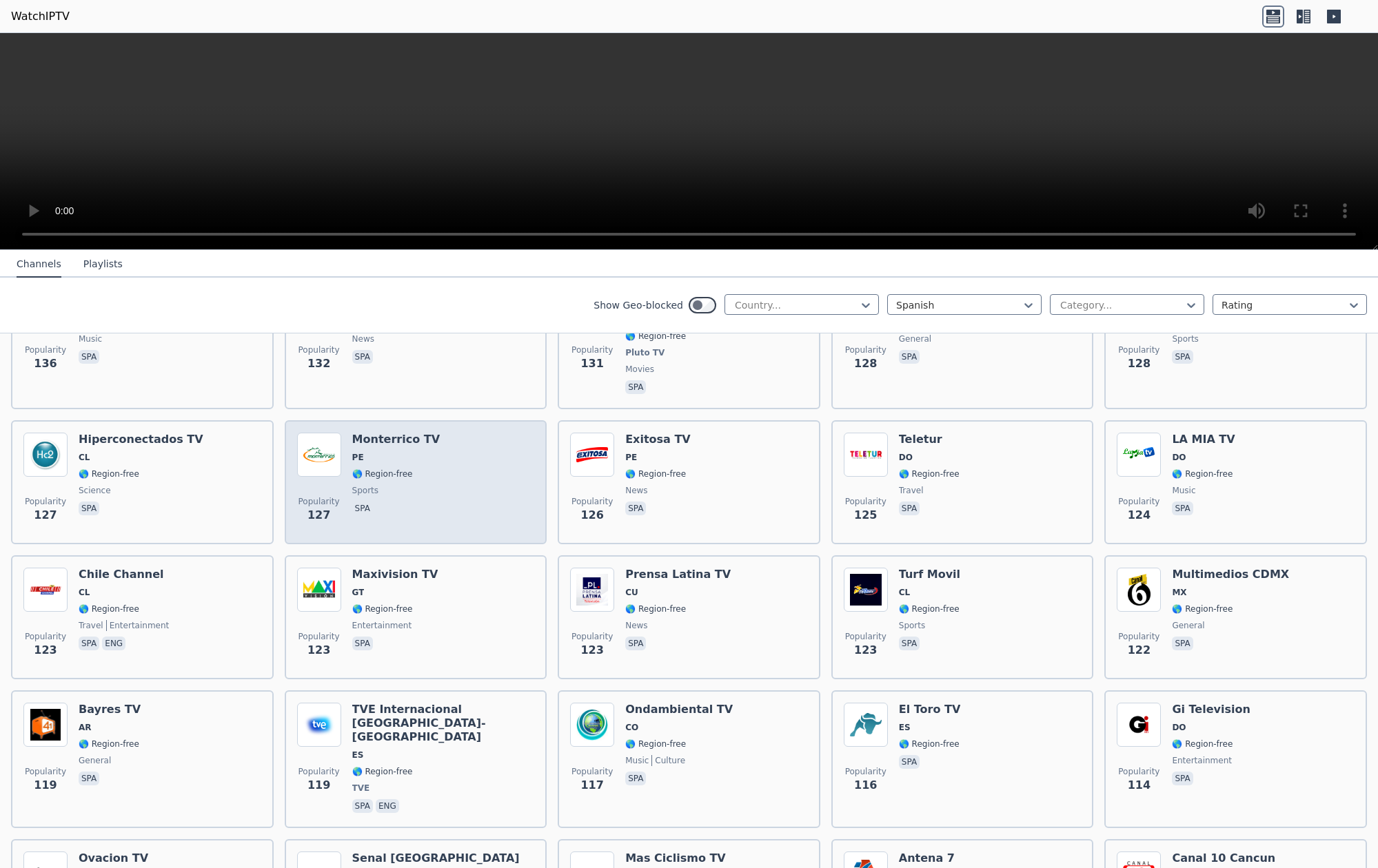
scroll to position [2722, 0]
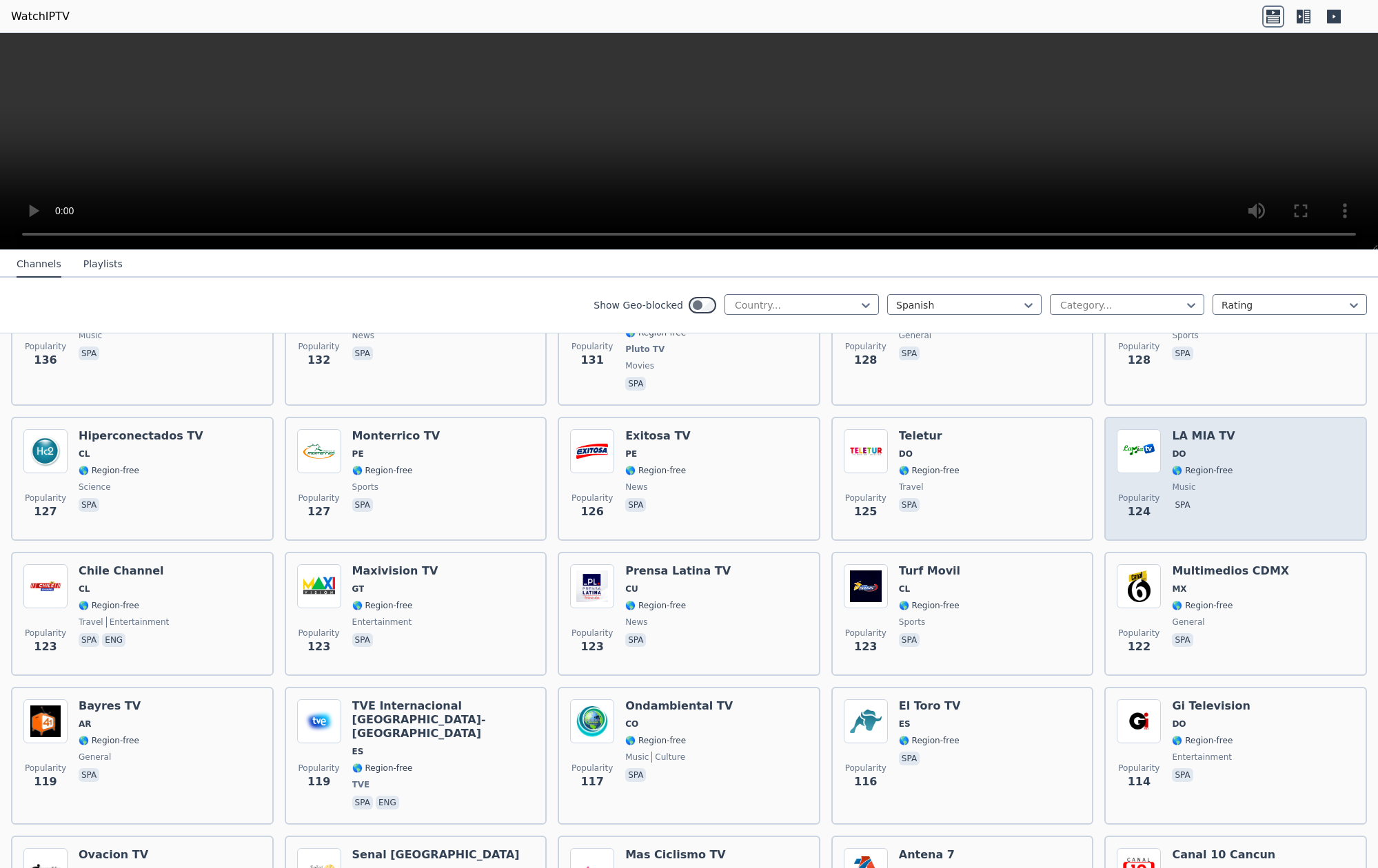
click at [1167, 434] on div "Popularity 124 LA MIA TV DO 🌎 Region-free music spa" at bounding box center [1235, 478] width 238 height 99
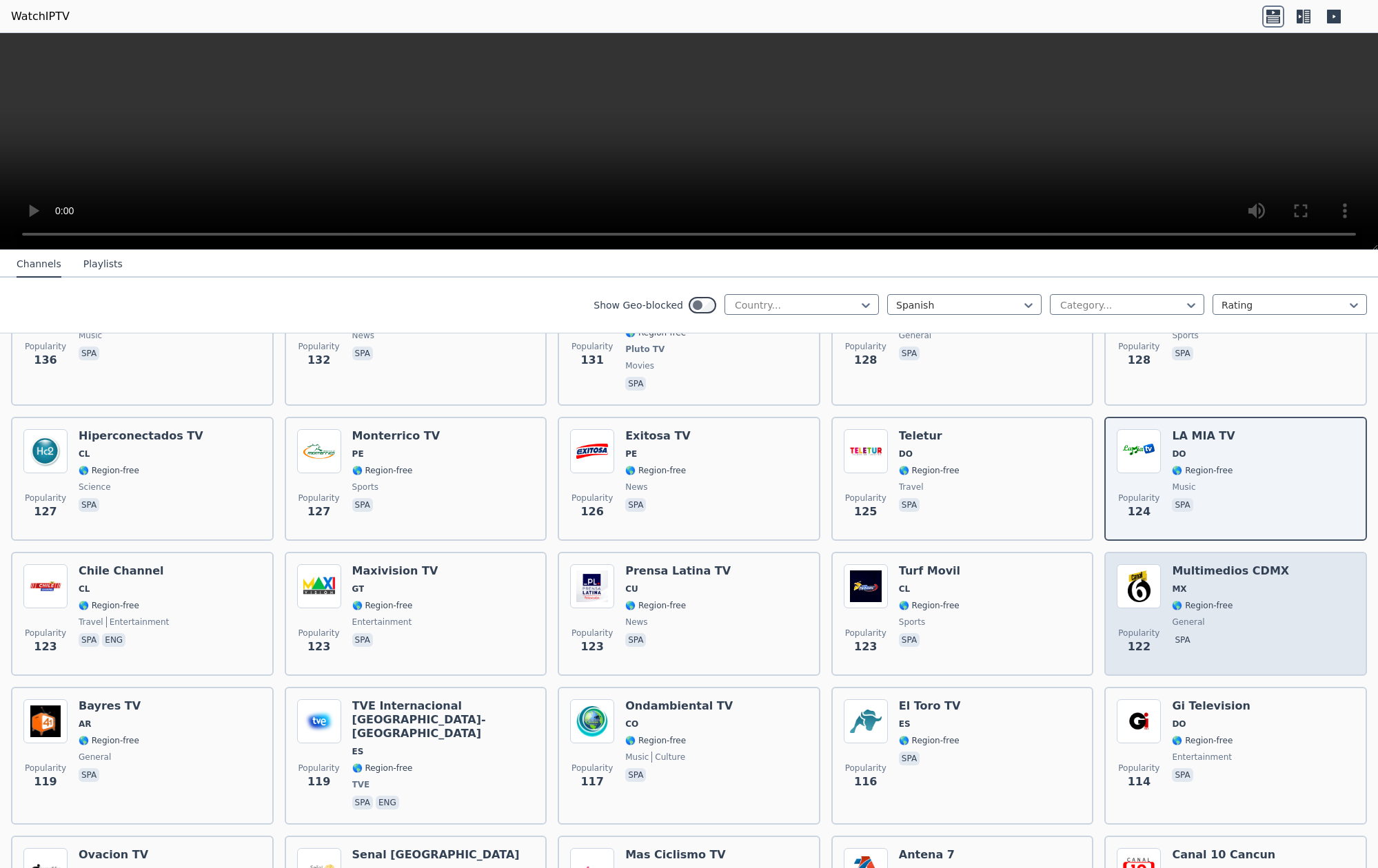
click at [1185, 564] on h6 "Multimedios CDMX" at bounding box center [1230, 571] width 117 height 14
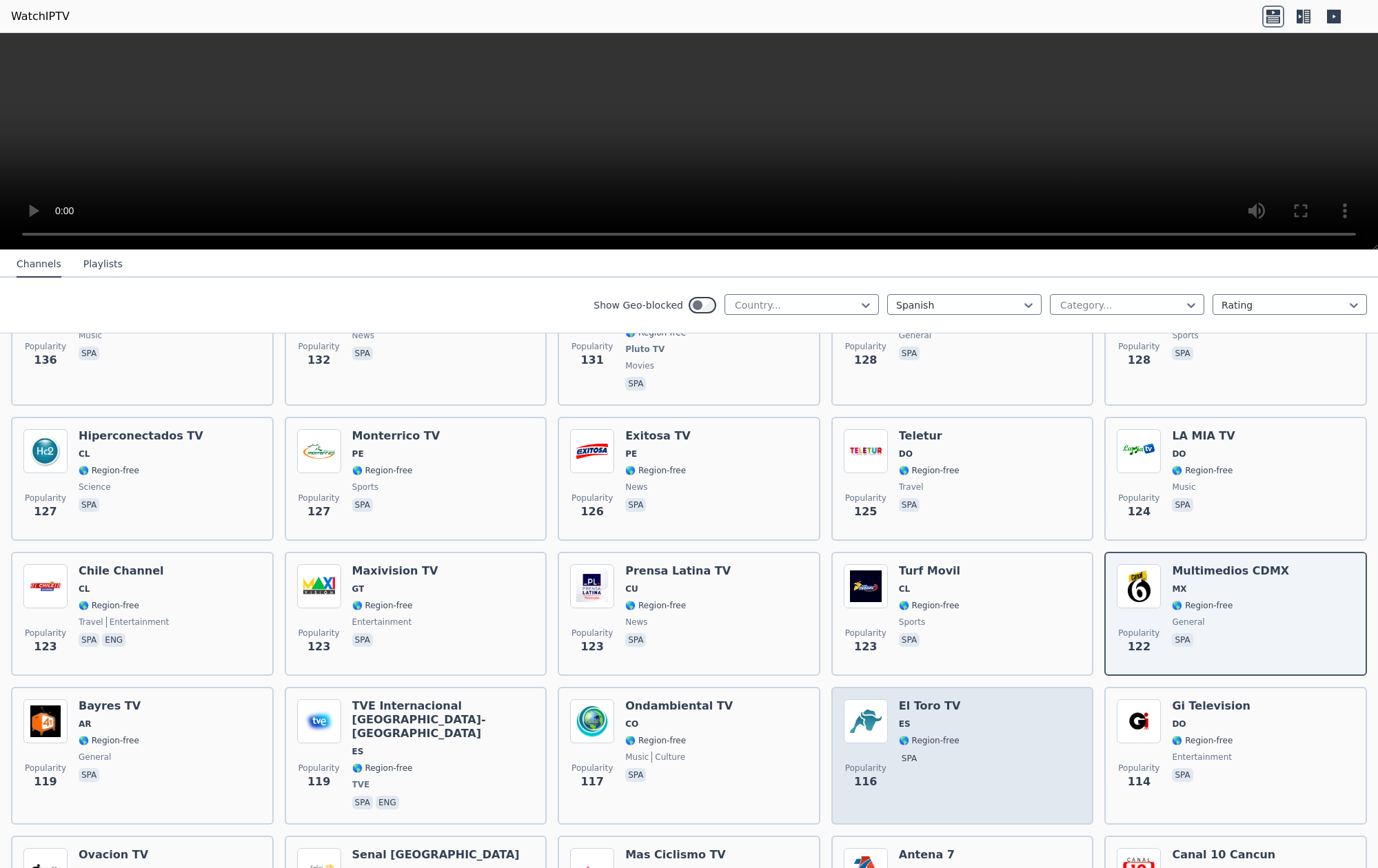
click at [900, 706] on div "El Toro TV ES 🌎 Region-free spa" at bounding box center [930, 755] width 62 height 113
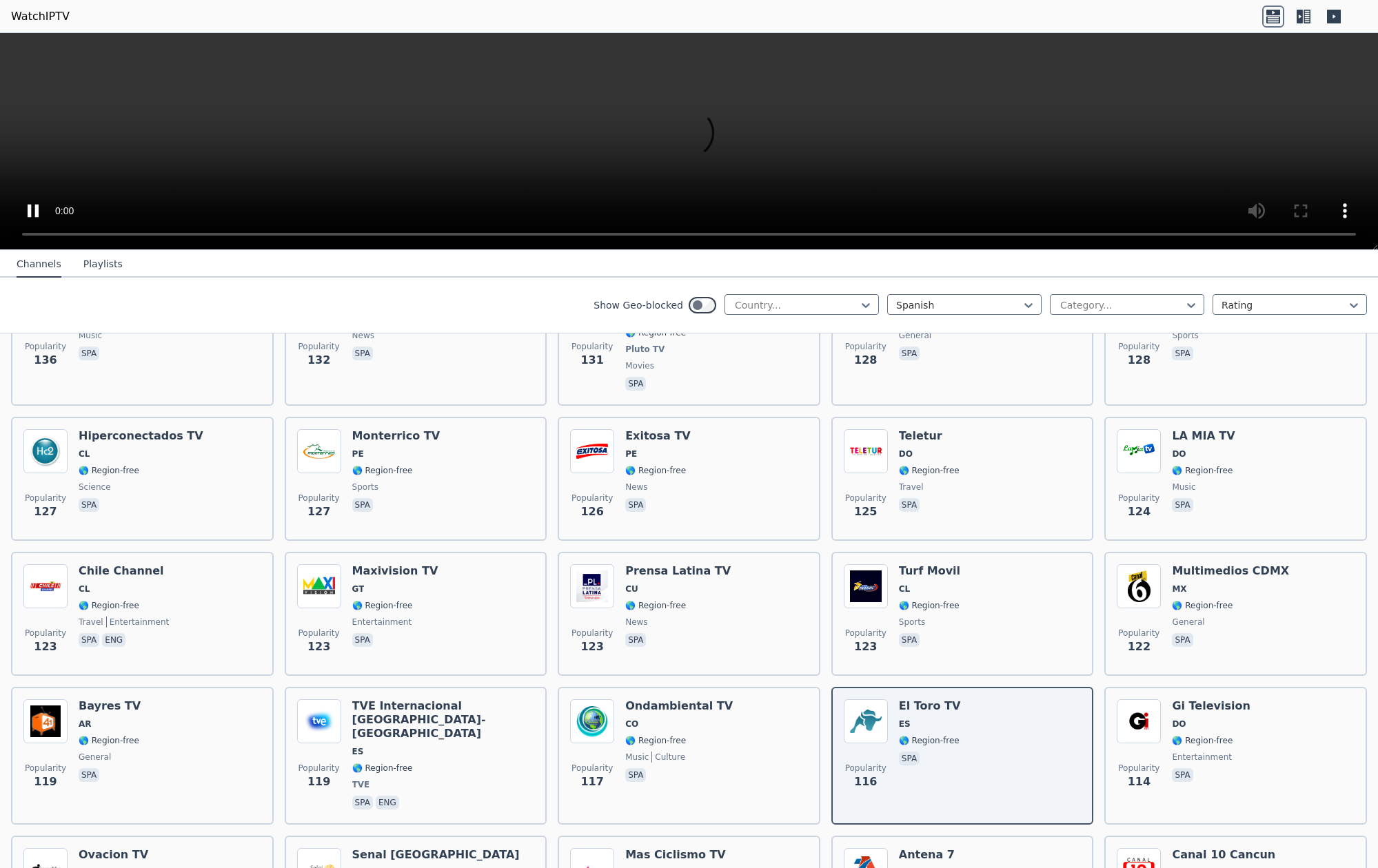
scroll to position [0, 1]
click at [17, 237] on video at bounding box center [689, 142] width 1378 height 217
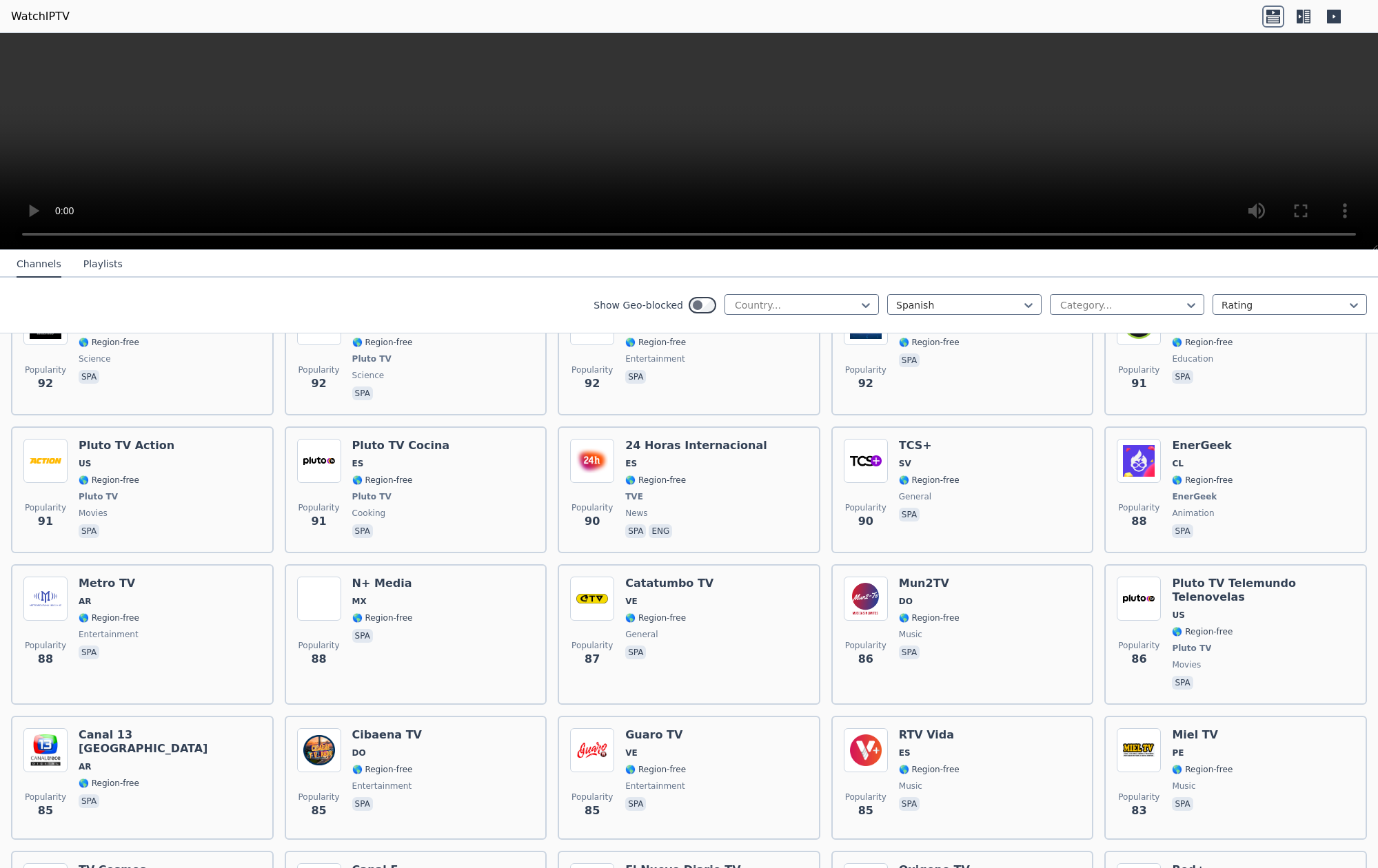
scroll to position [4092, 0]
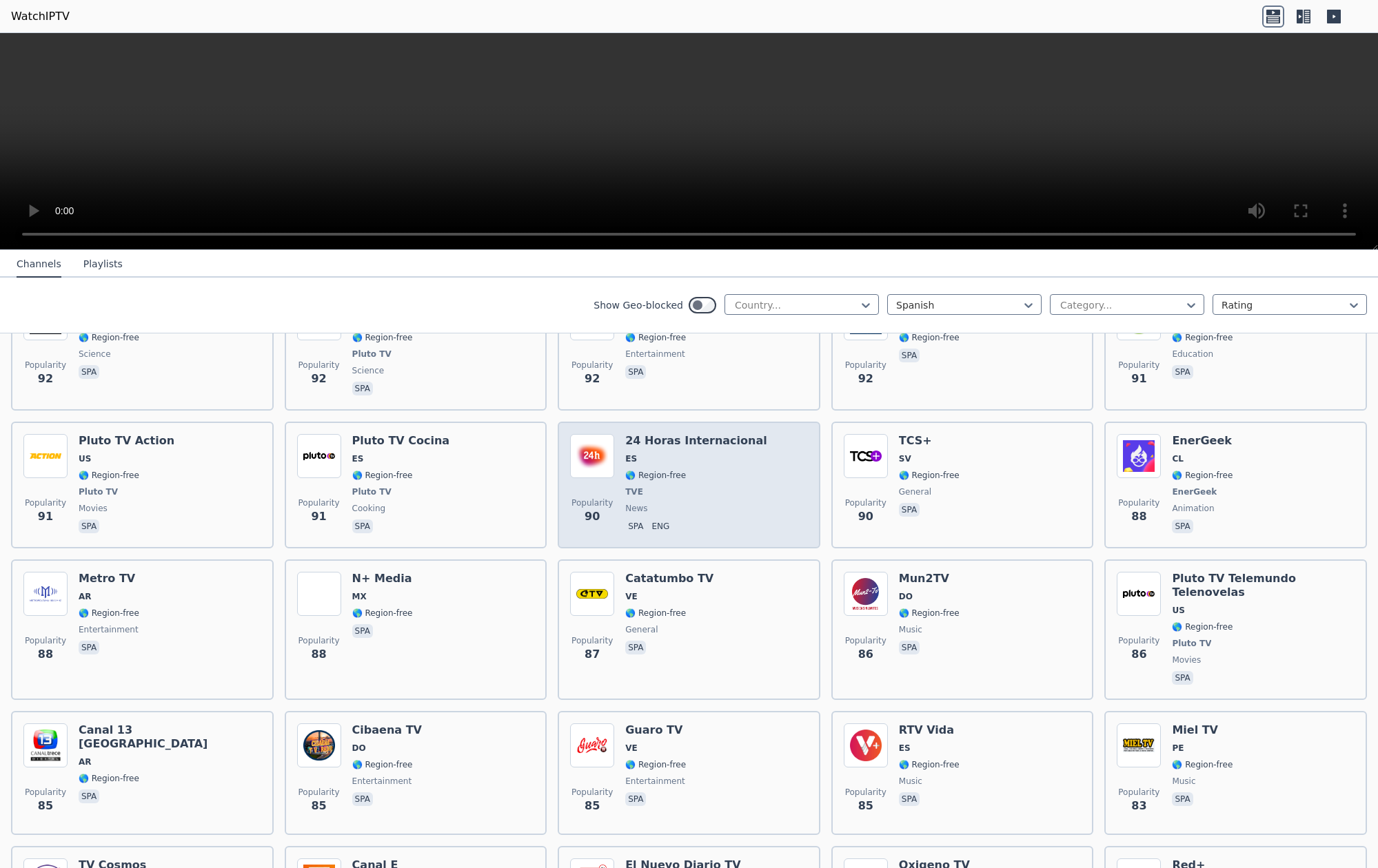
click at [620, 434] on div "Popularity 90 24 Horas Internacional ES 🌎 Region-free TVE news spa eng" at bounding box center [688, 485] width 238 height 102
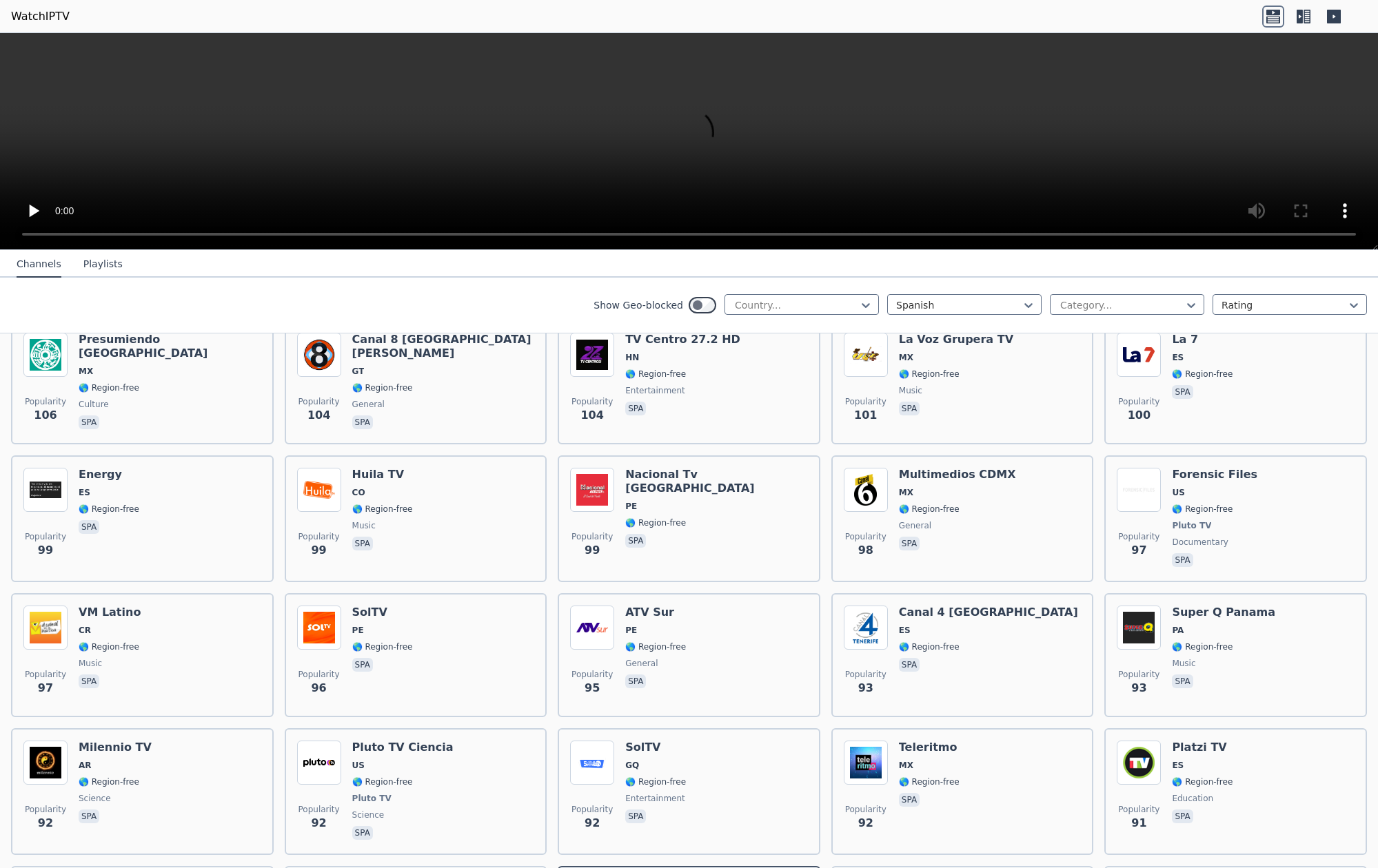
scroll to position [3647, 0]
click at [48, 263] on button "Channels" at bounding box center [39, 264] width 45 height 26
click at [98, 263] on button "Playlists" at bounding box center [102, 264] width 39 height 26
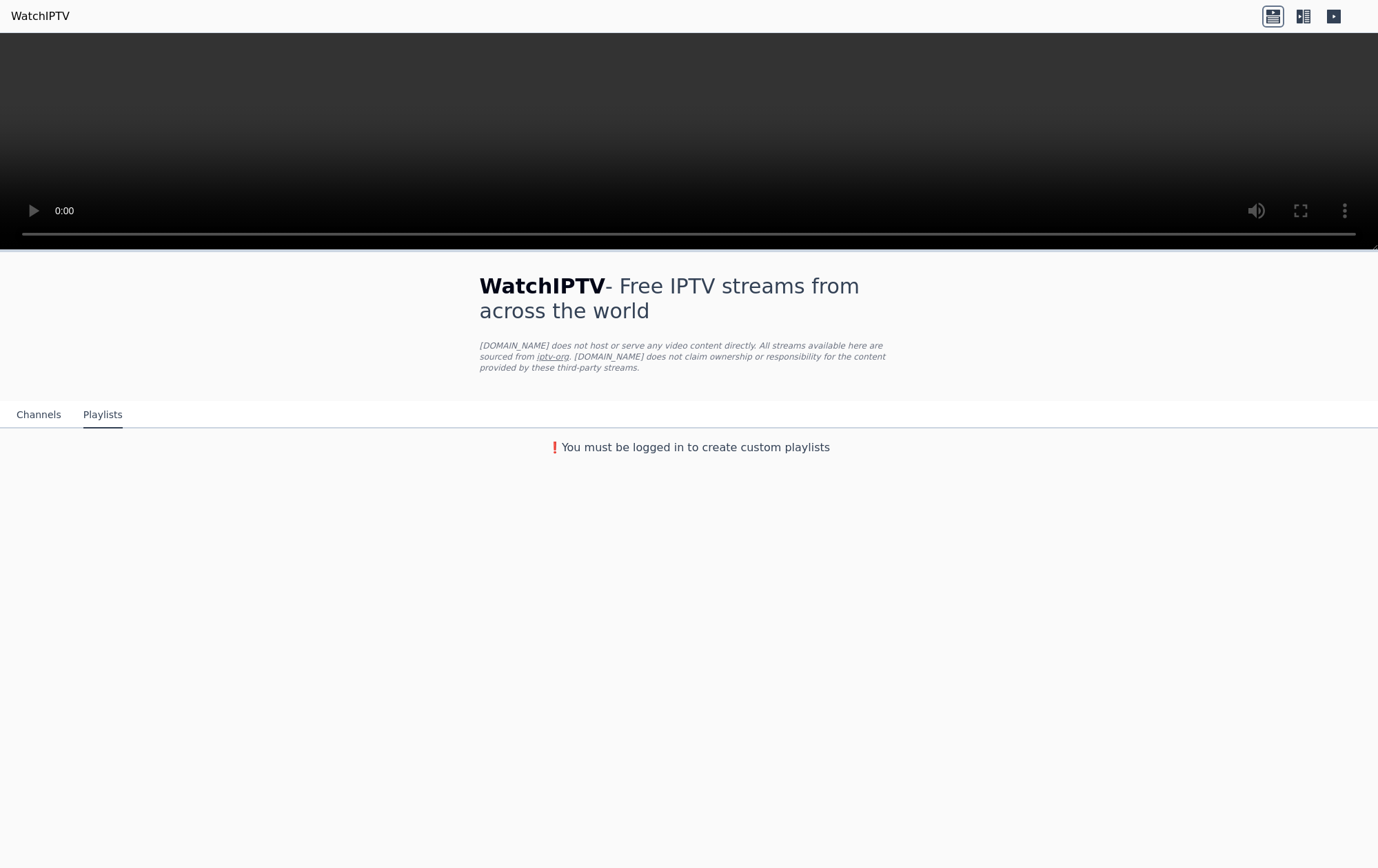
scroll to position [0, 0]
click at [36, 417] on button "Channels" at bounding box center [39, 415] width 45 height 26
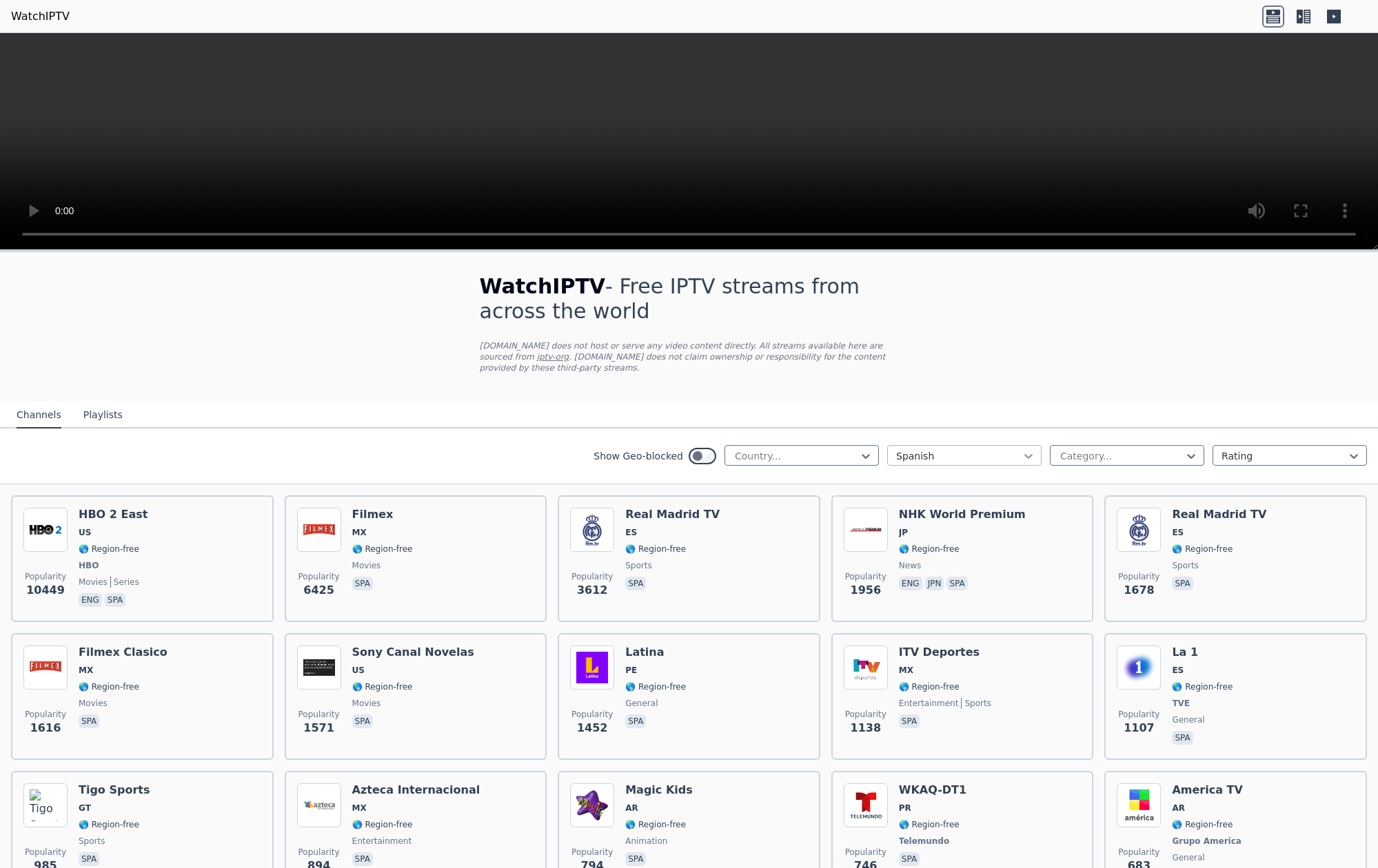
click at [1029, 455] on icon at bounding box center [1028, 456] width 14 height 14
click at [917, 637] on div "Italian" at bounding box center [964, 638] width 154 height 25
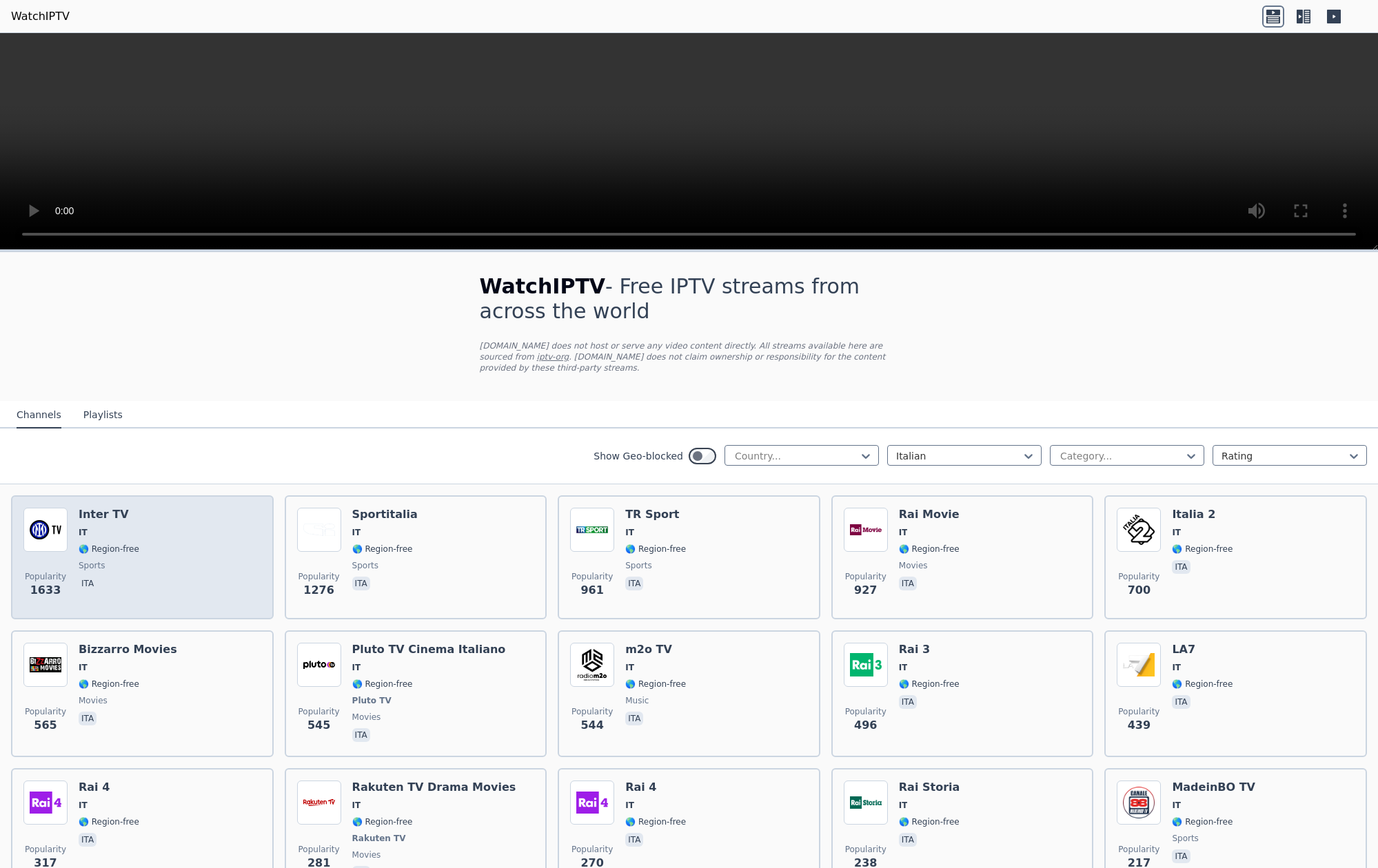
click at [156, 559] on div "Popularity 1633 Inter TV IT 🌎 Region-free sports ita" at bounding box center [142, 557] width 238 height 99
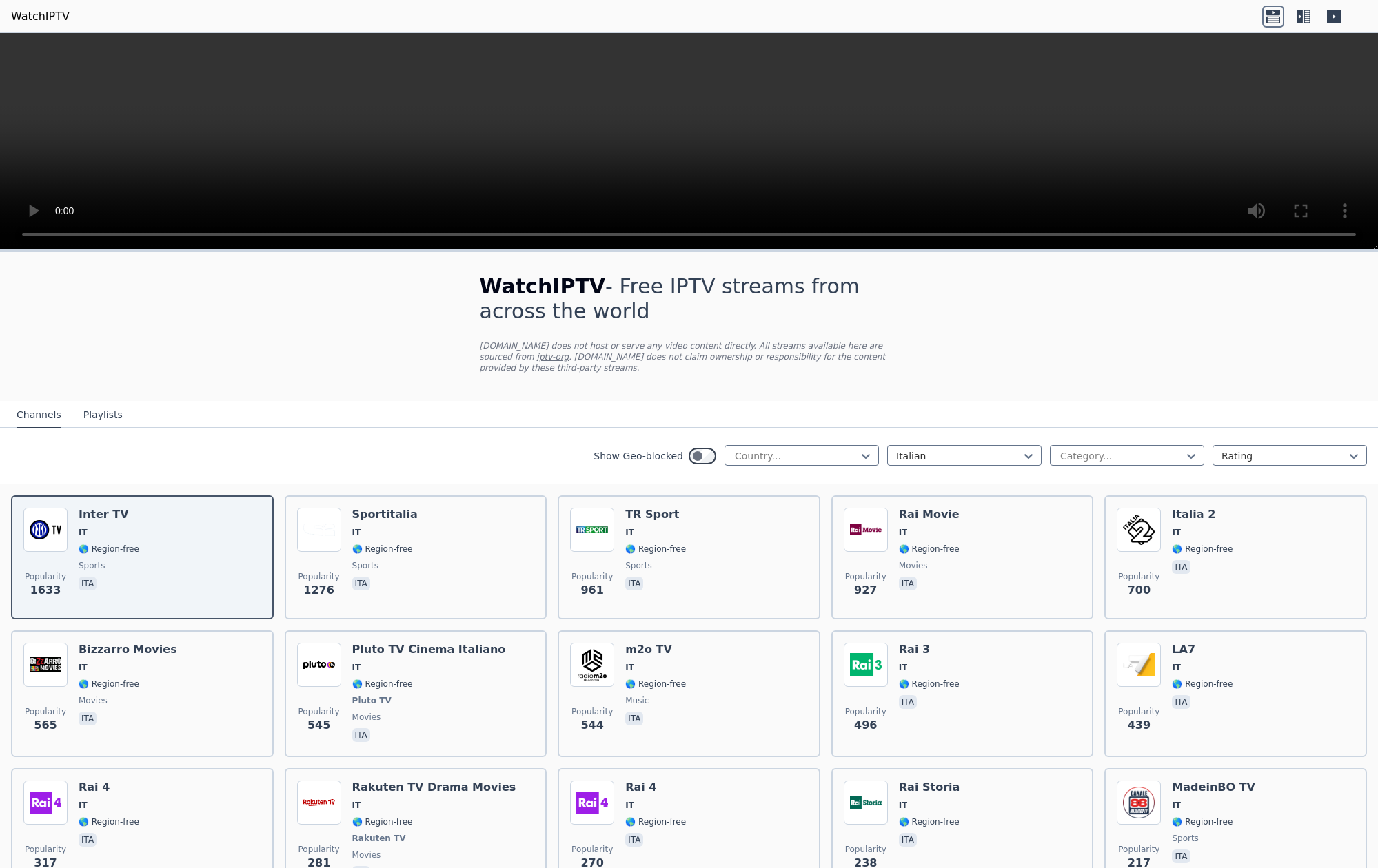
click at [37, 233] on video at bounding box center [689, 142] width 1378 height 217
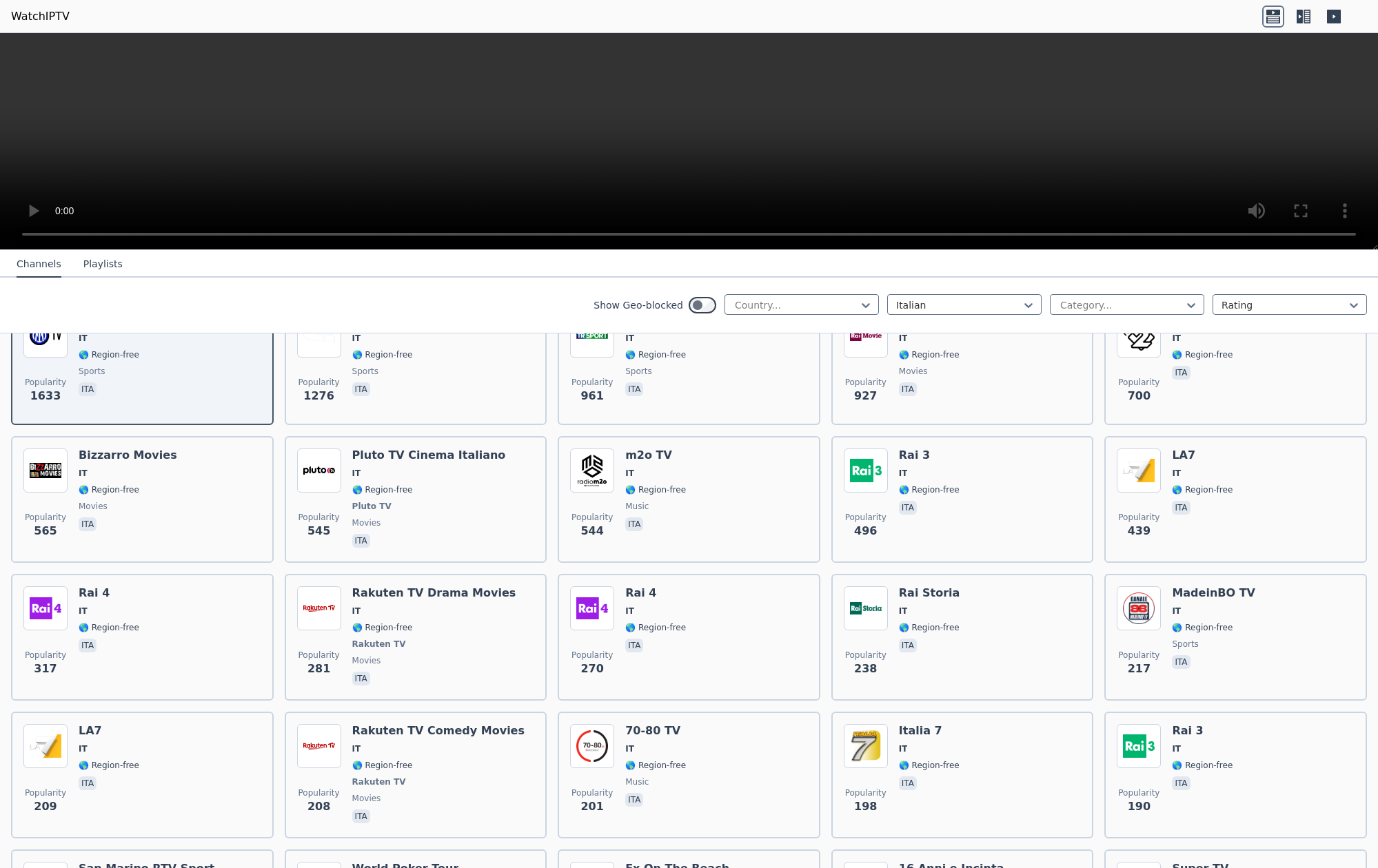
scroll to position [215, 0]
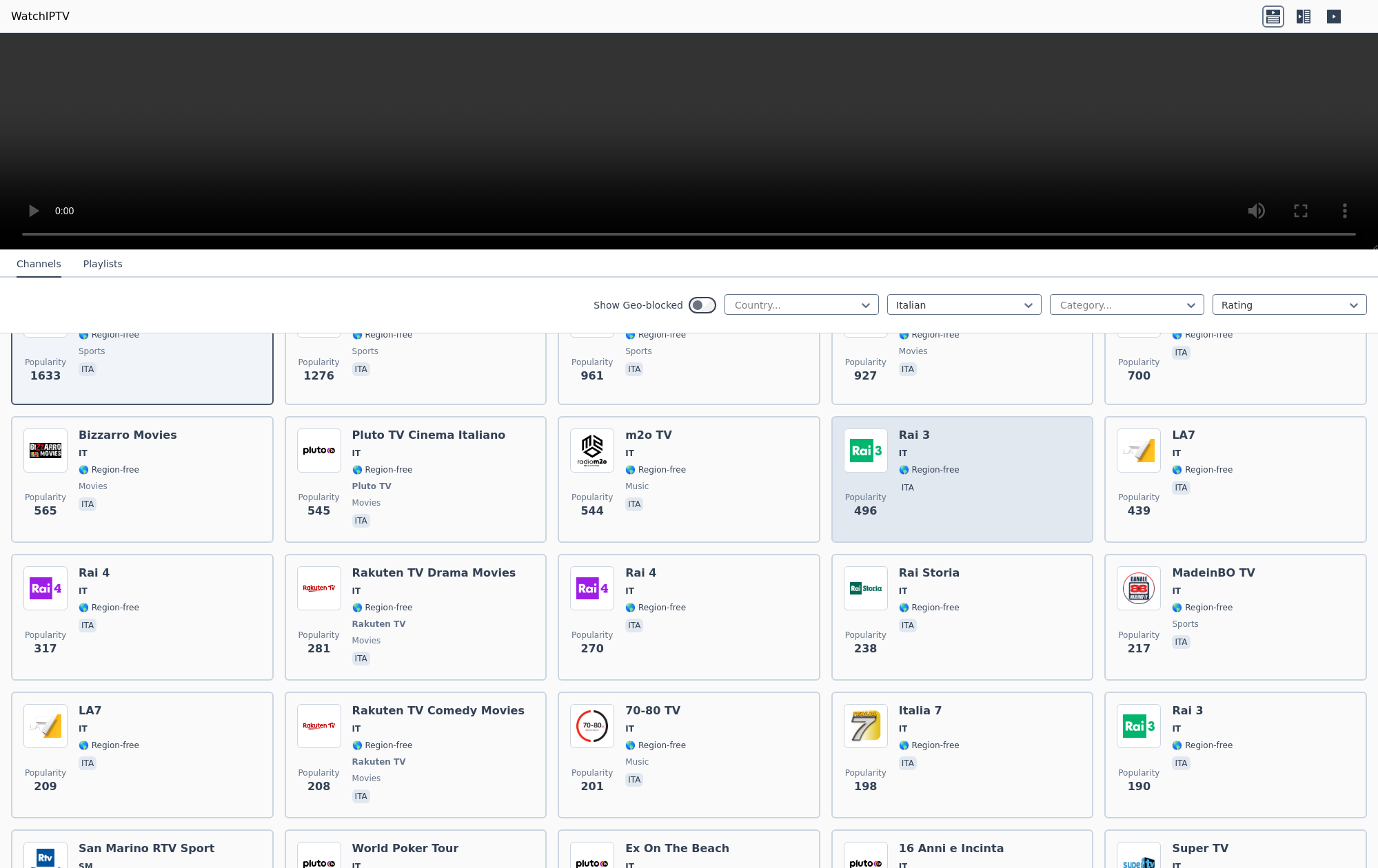
click at [899, 466] on span "🌎 Region-free" at bounding box center [929, 470] width 61 height 11
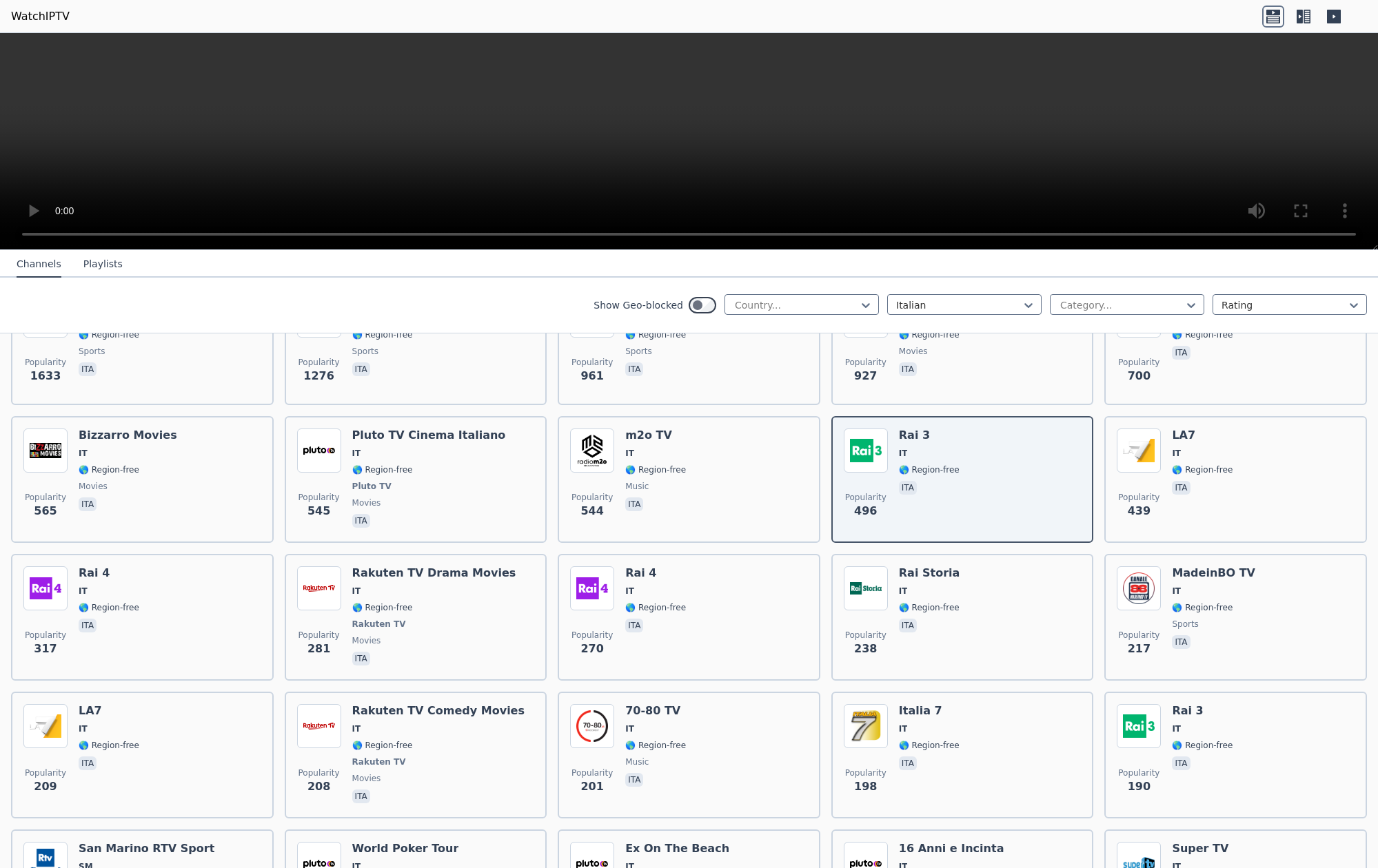
click at [1330, 233] on video at bounding box center [689, 142] width 1378 height 217
click at [1338, 234] on video at bounding box center [689, 142] width 1378 height 217
click at [1211, 130] on video at bounding box center [689, 142] width 1378 height 217
click at [13, 235] on video at bounding box center [689, 142] width 1378 height 217
click at [18, 229] on video at bounding box center [689, 142] width 1378 height 217
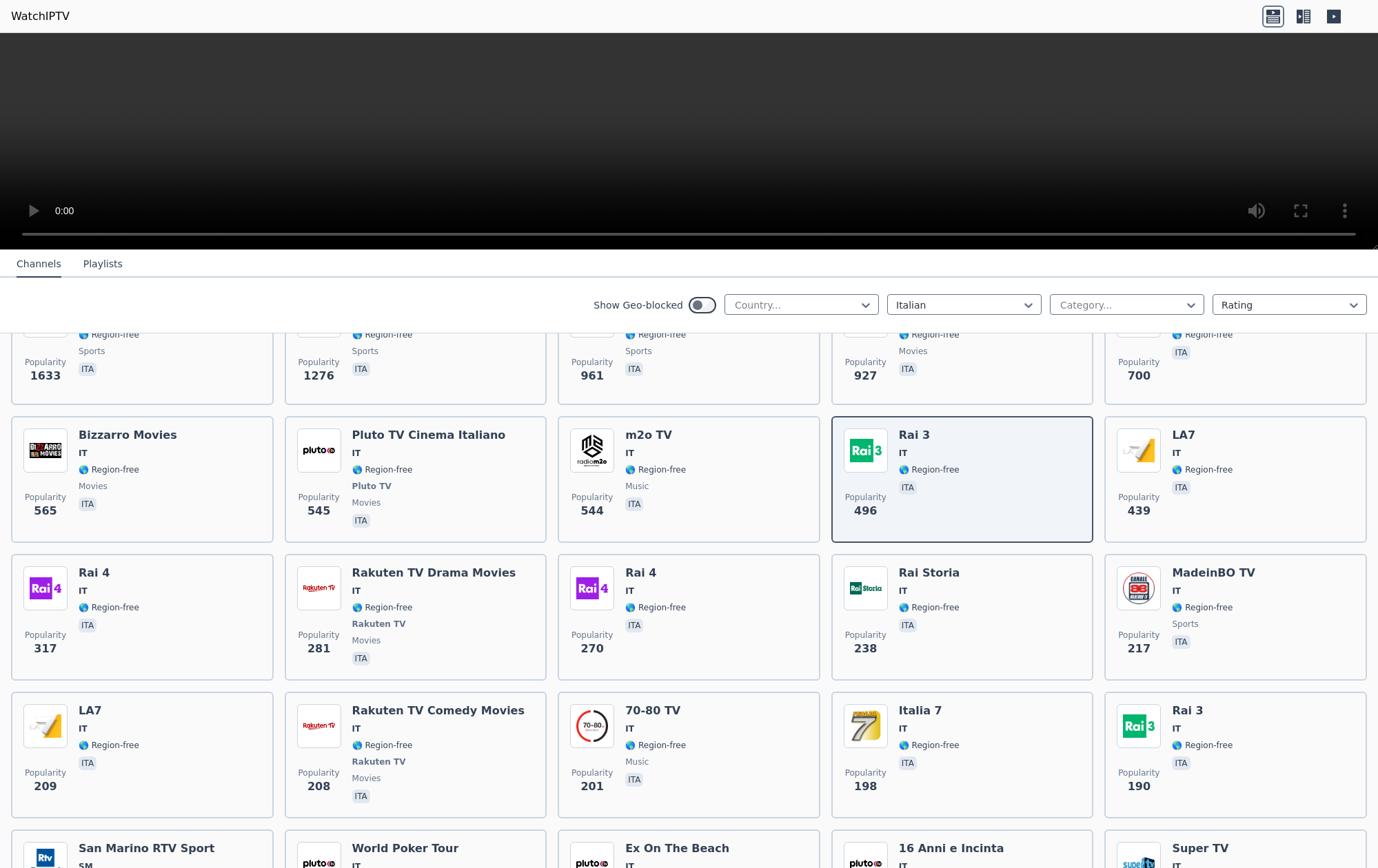
click at [22, 47] on video at bounding box center [689, 142] width 1378 height 217
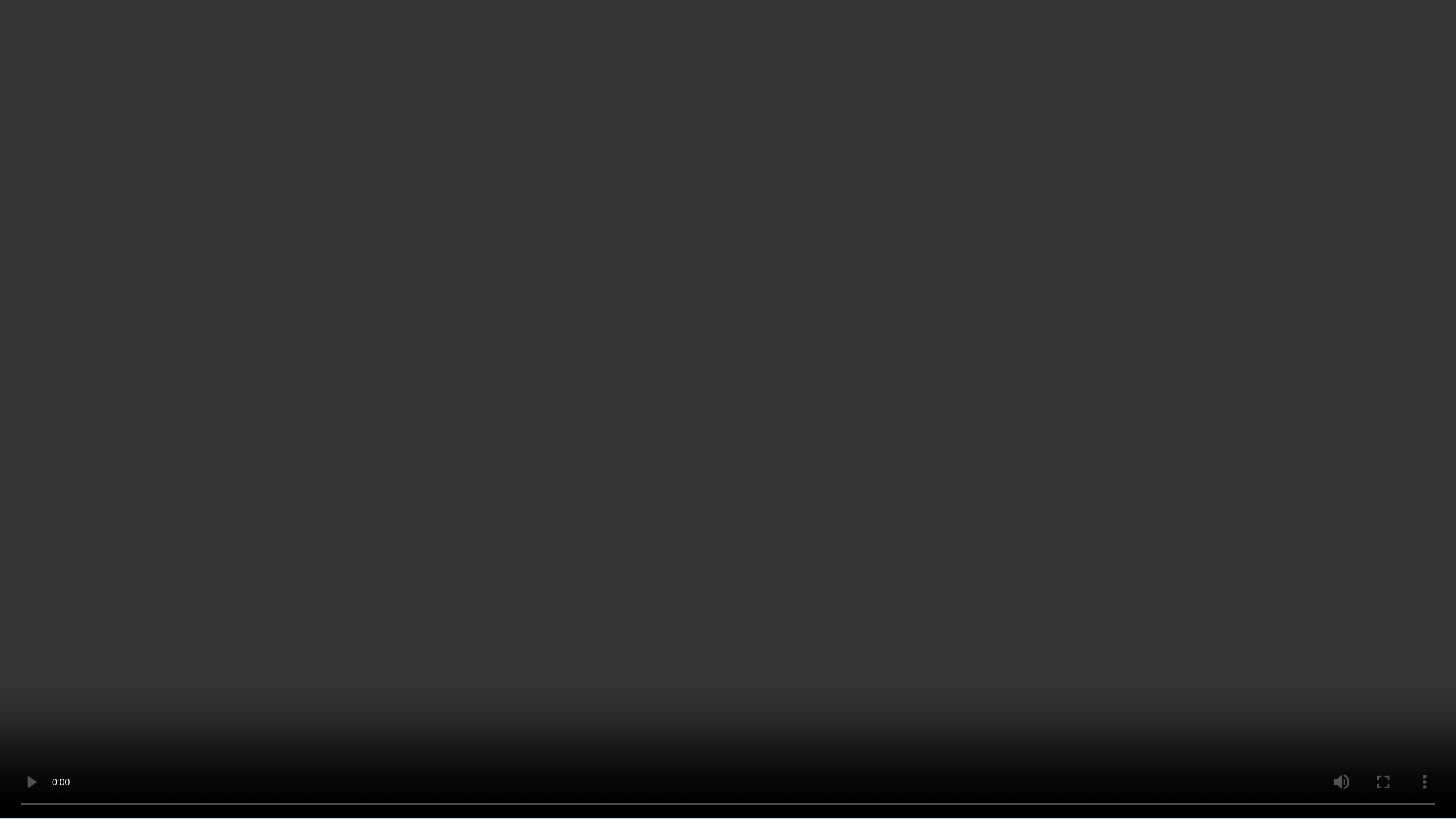
click at [838, 769] on video at bounding box center [728, 410] width 1456 height 819
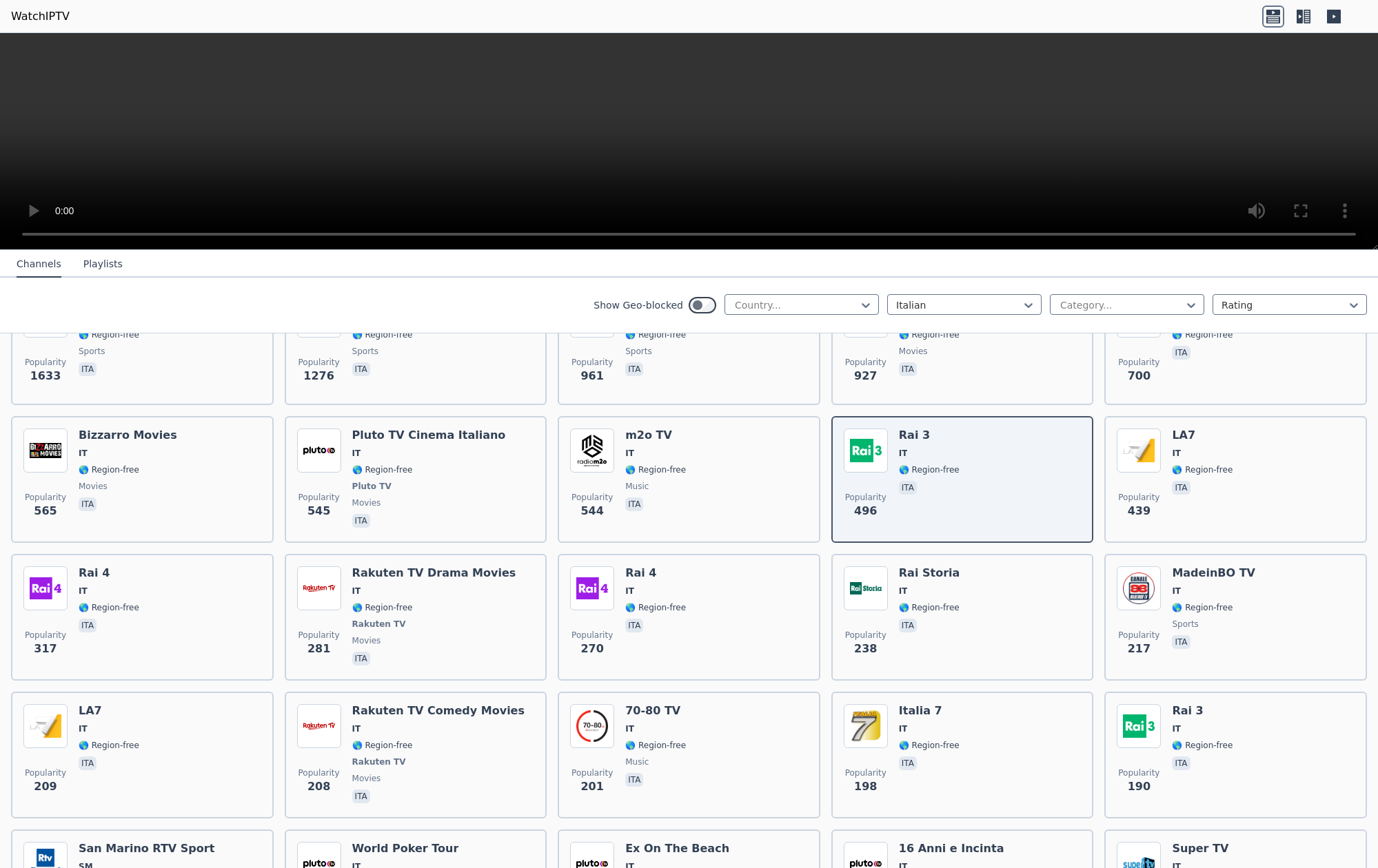
click at [18, 235] on video at bounding box center [689, 142] width 1378 height 217
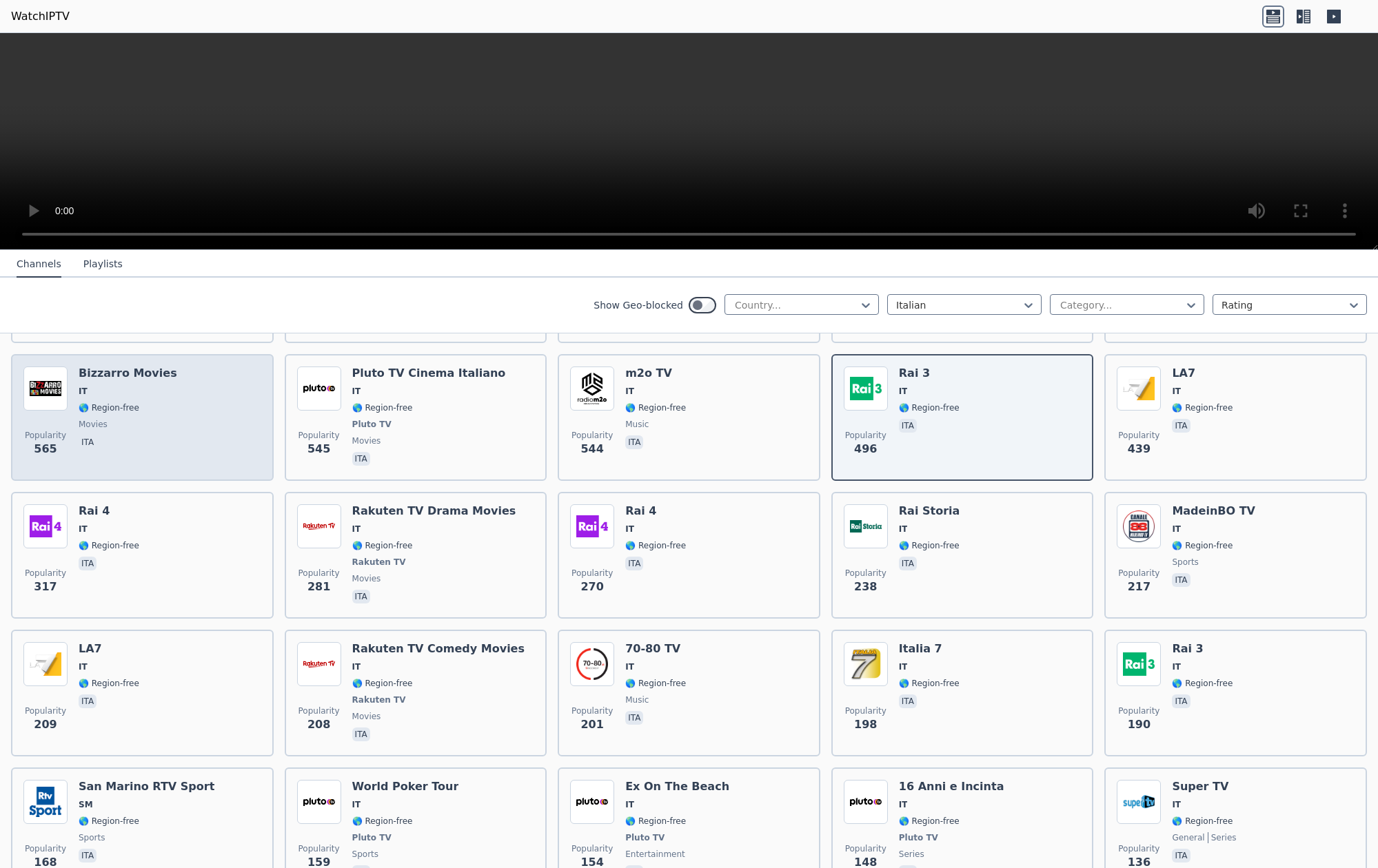
scroll to position [279, 0]
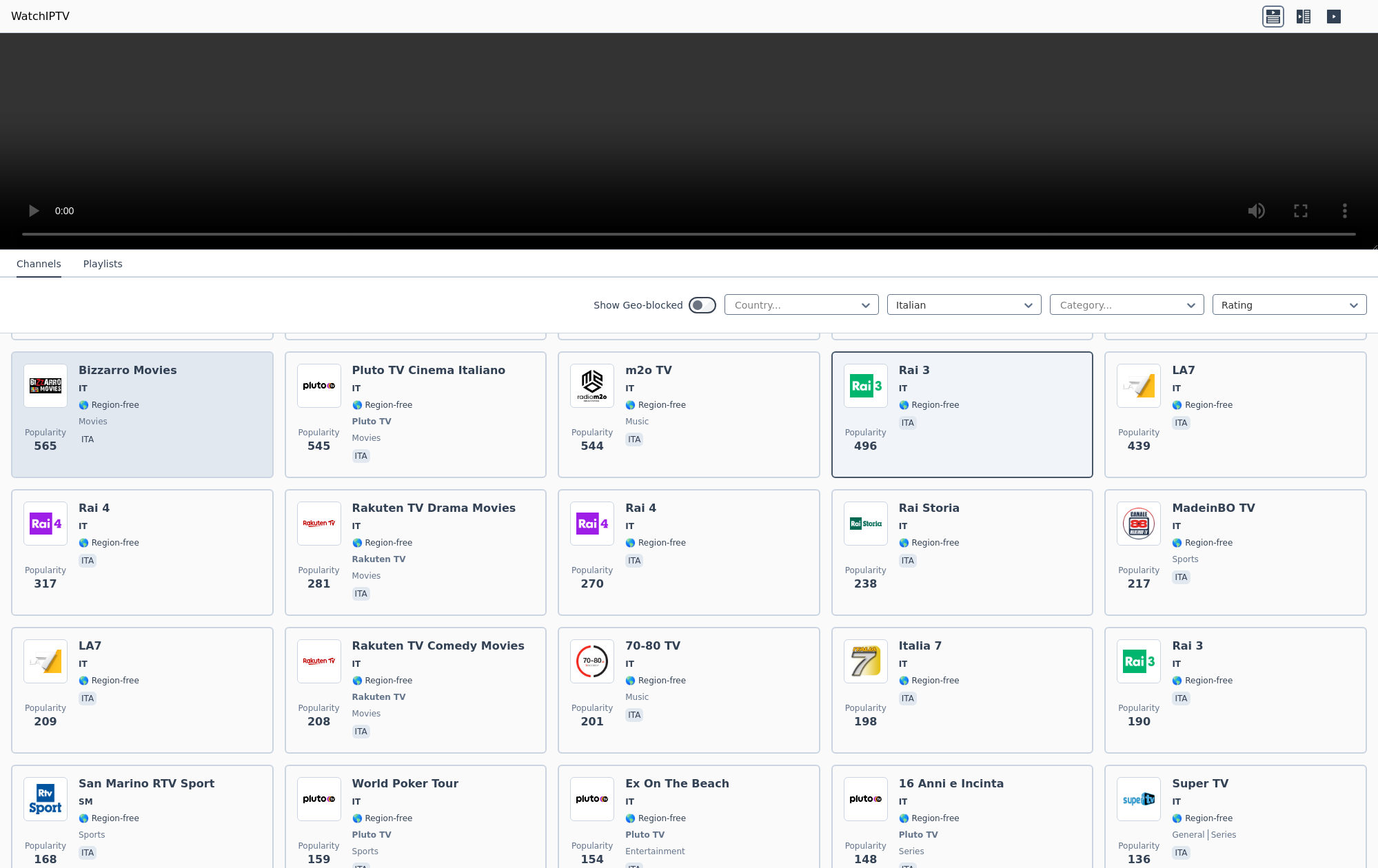
click at [75, 408] on div "Popularity 565 [PERSON_NAME] Movies IT 🌎 Region-free movies ita" at bounding box center [142, 415] width 238 height 102
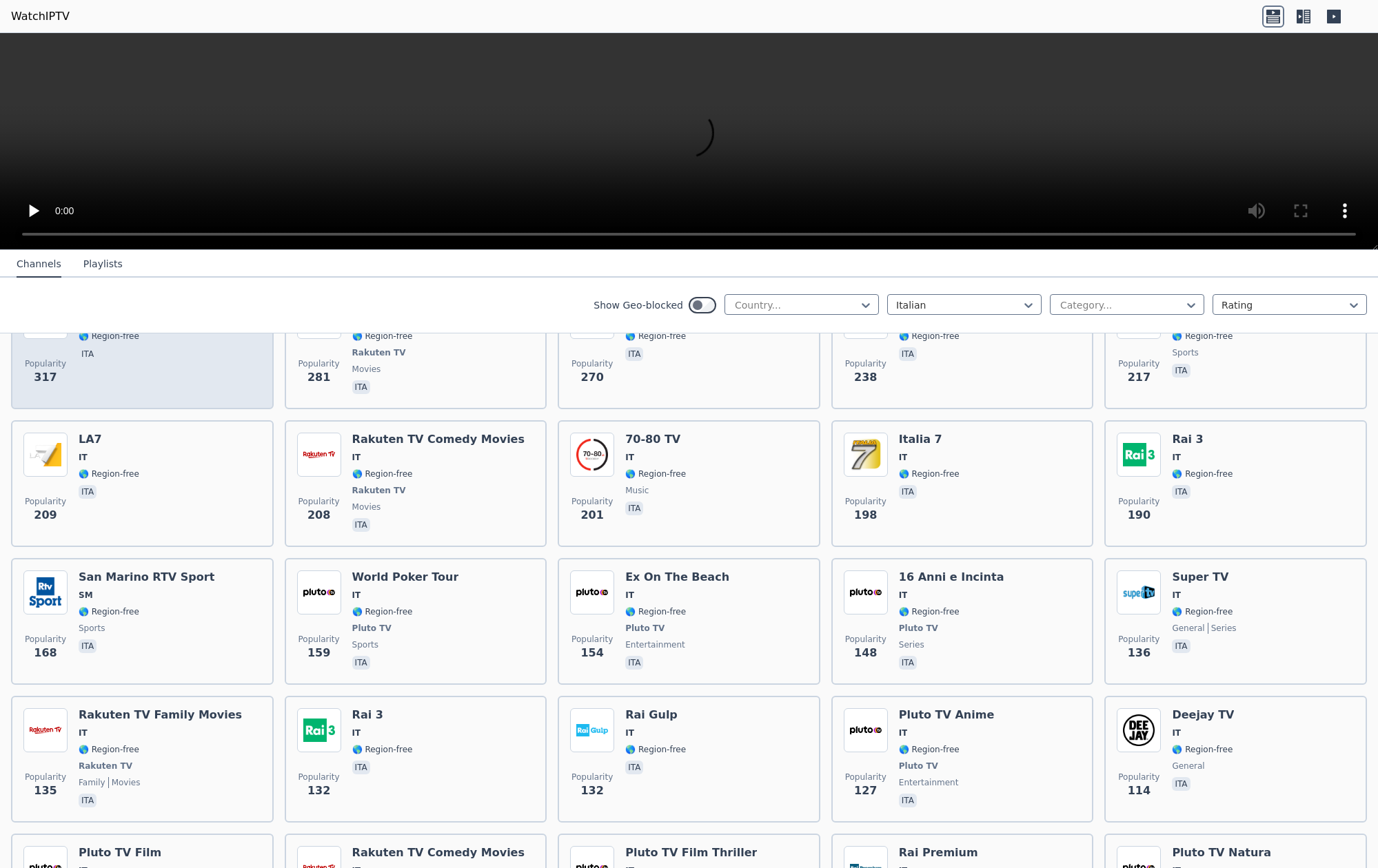
scroll to position [487, 0]
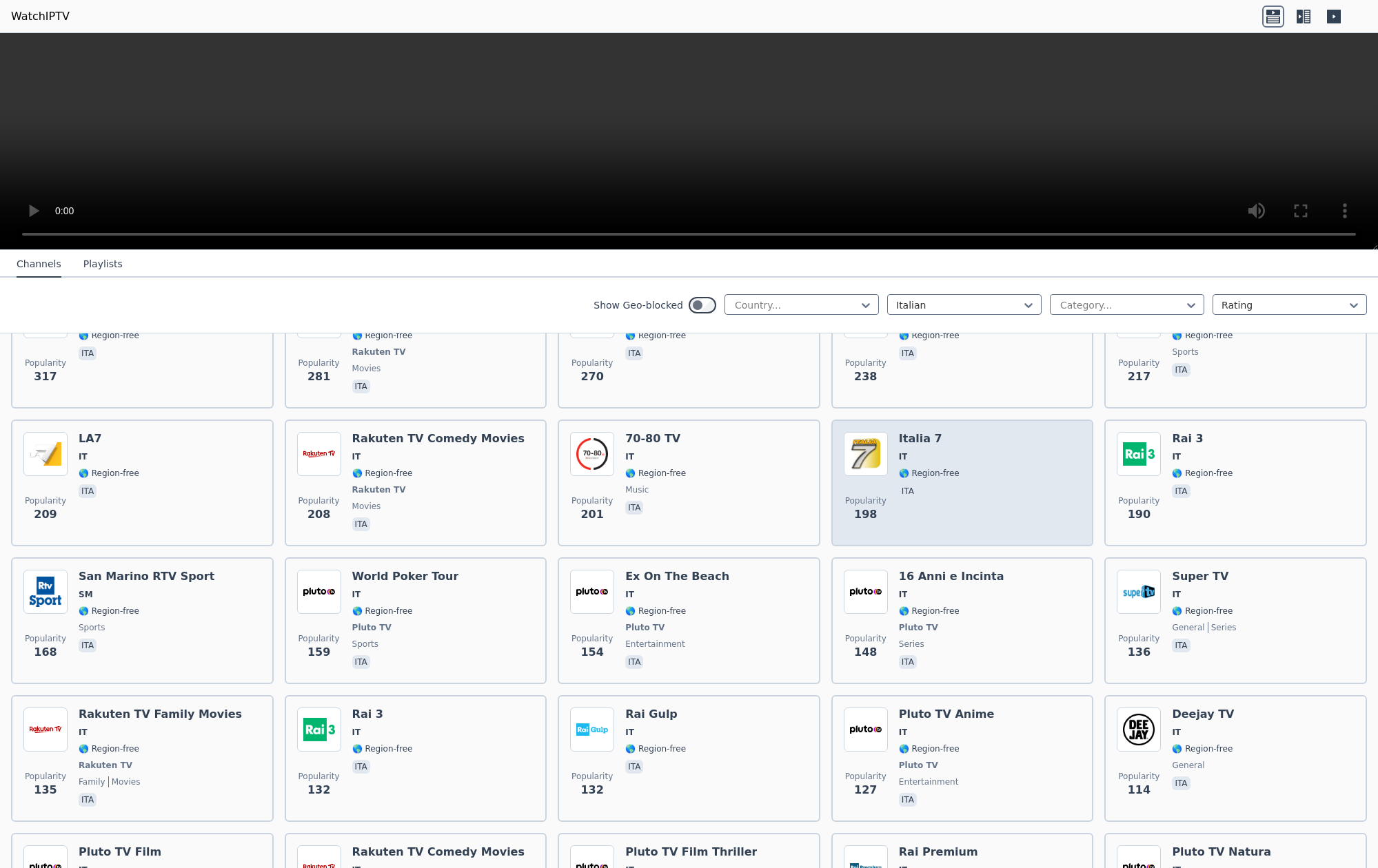
click at [866, 467] on img at bounding box center [866, 454] width 44 height 44
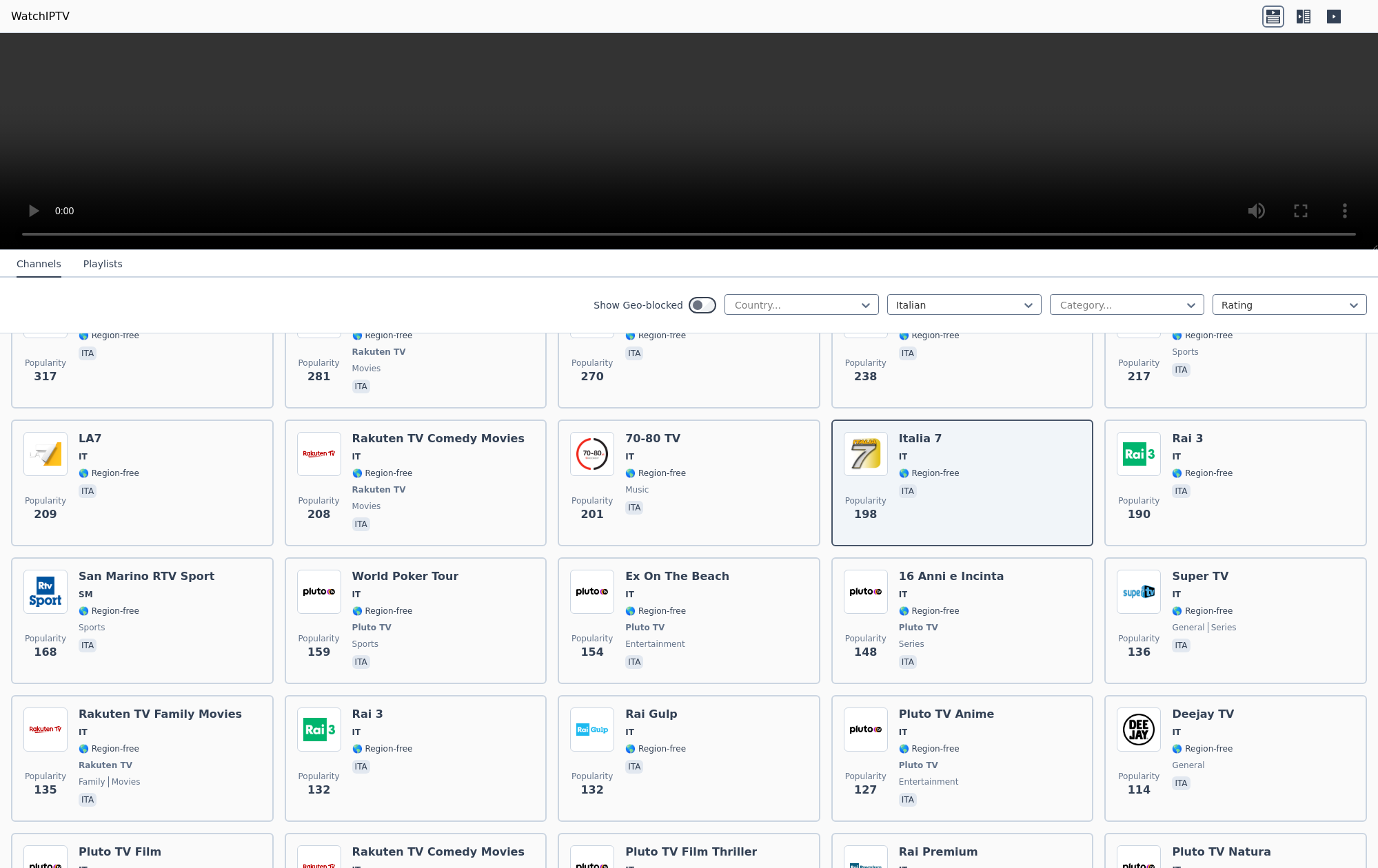
click at [19, 235] on video at bounding box center [689, 142] width 1378 height 217
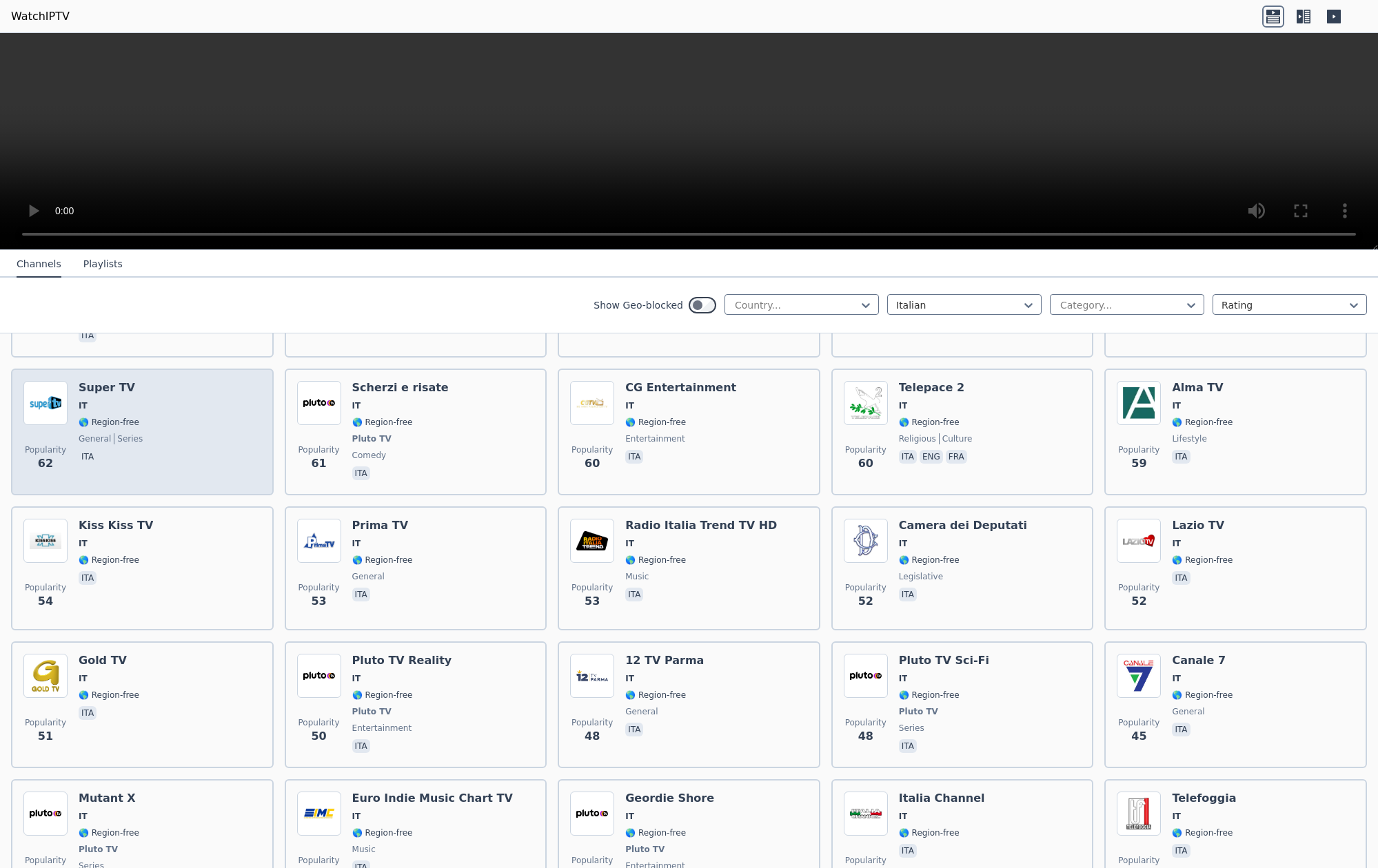
scroll to position [1504, 0]
click at [132, 422] on span "🌎 Region-free" at bounding box center [109, 420] width 61 height 11
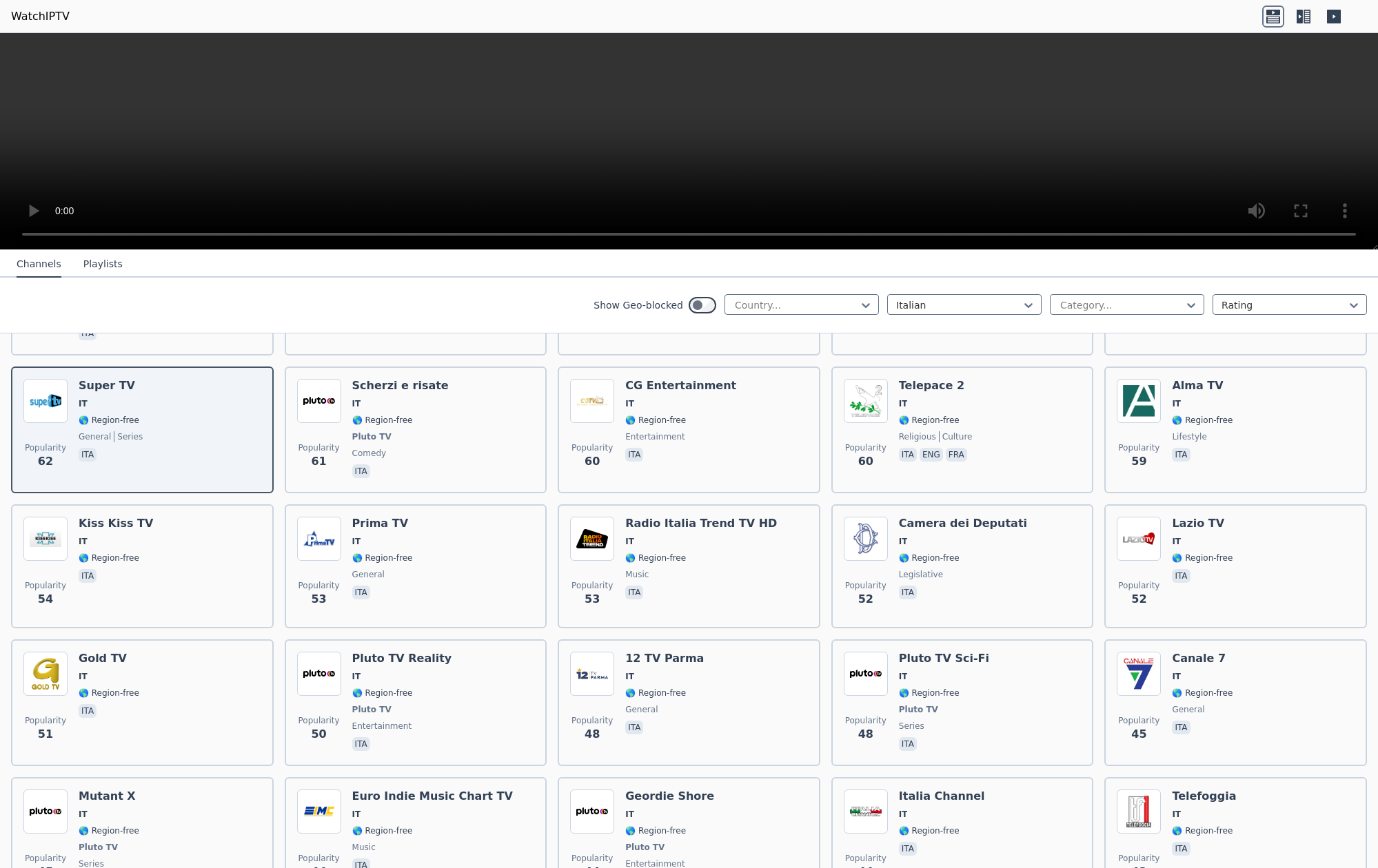
click at [14, 47] on video at bounding box center [689, 142] width 1378 height 217
click at [15, 47] on video at bounding box center [689, 142] width 1378 height 217
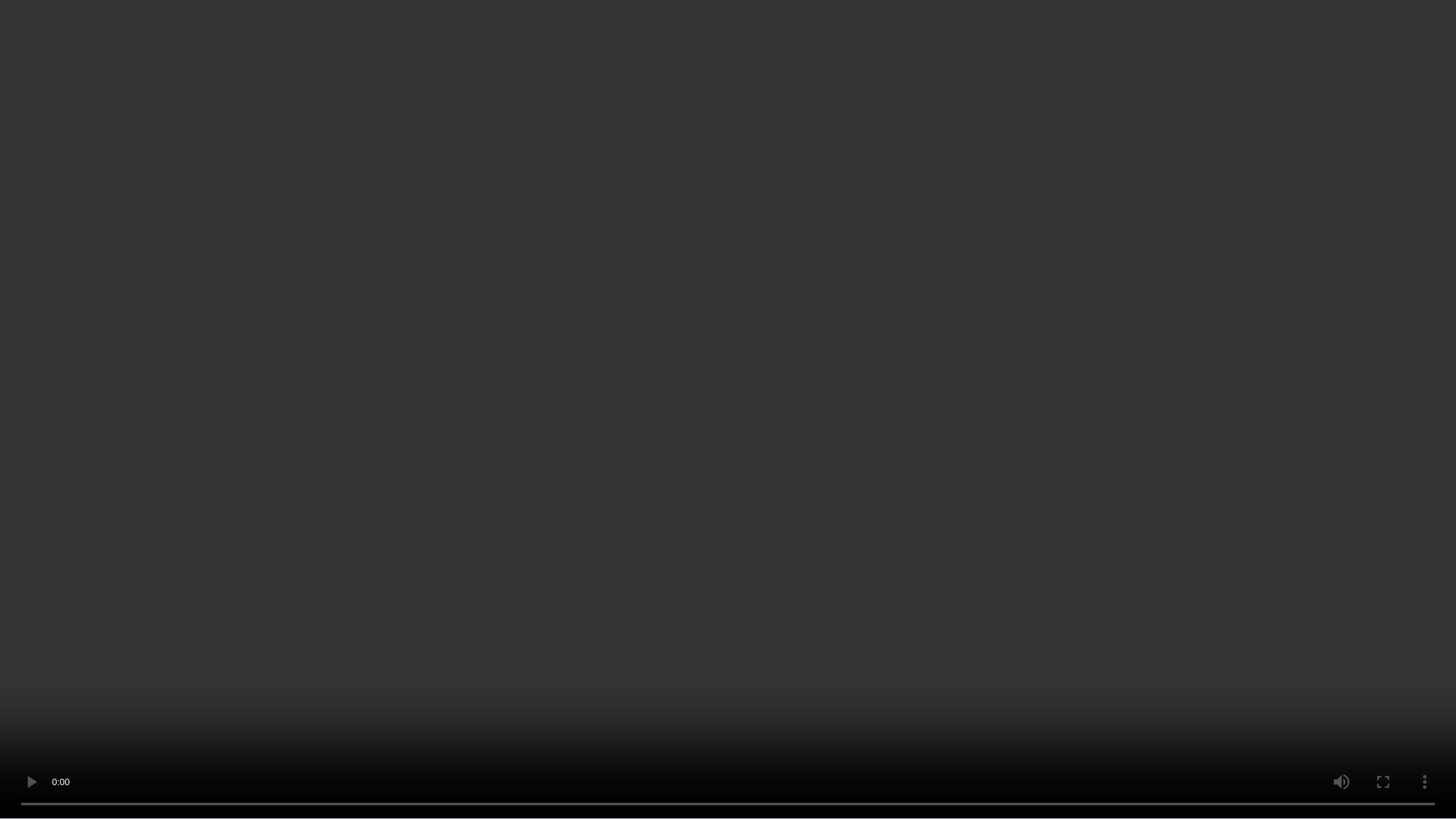
click at [366, 654] on video at bounding box center [728, 410] width 1456 height 819
click at [836, 771] on video at bounding box center [728, 410] width 1456 height 819
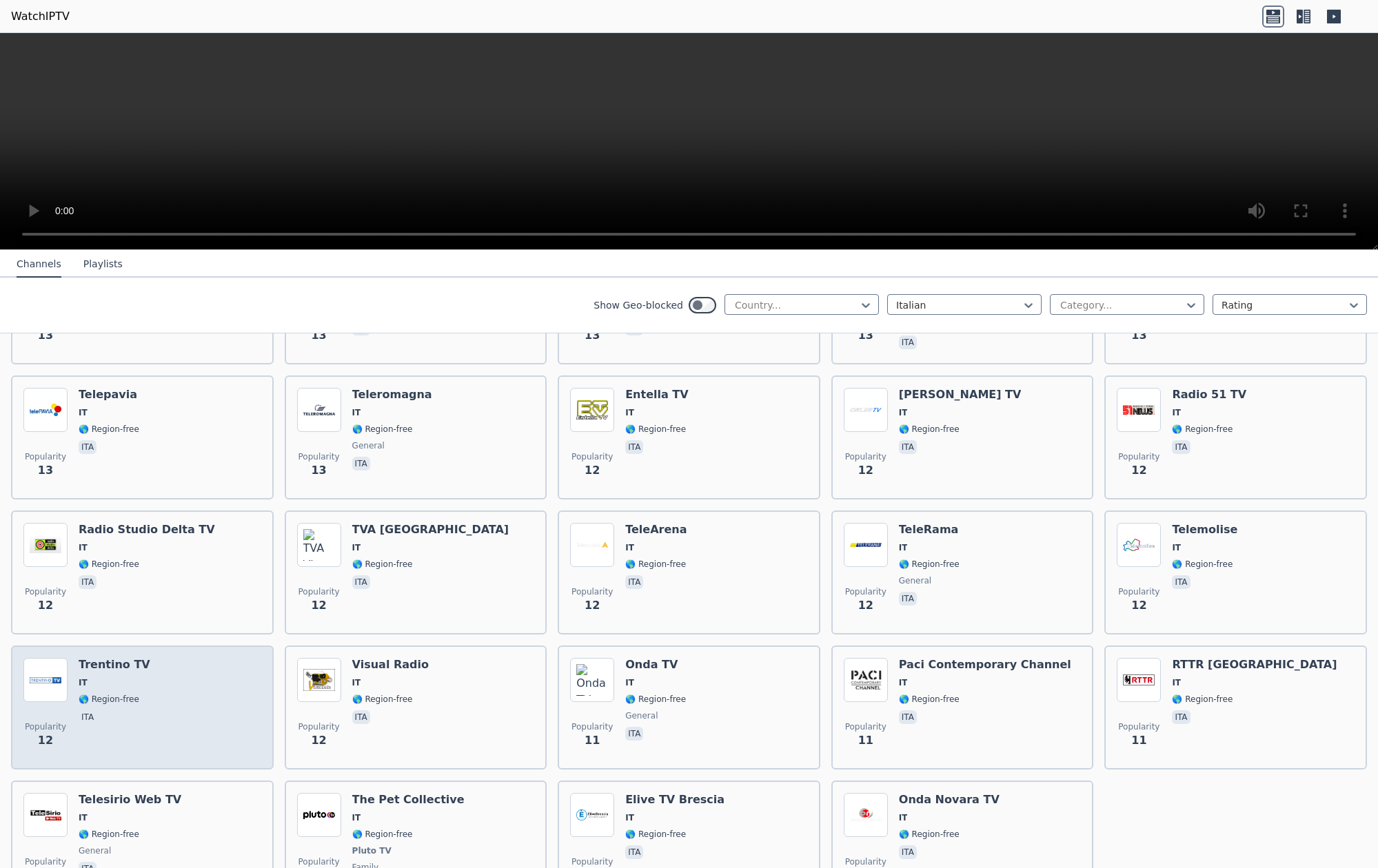
scroll to position [5589, 0]
